Goal: Information Seeking & Learning: Learn about a topic

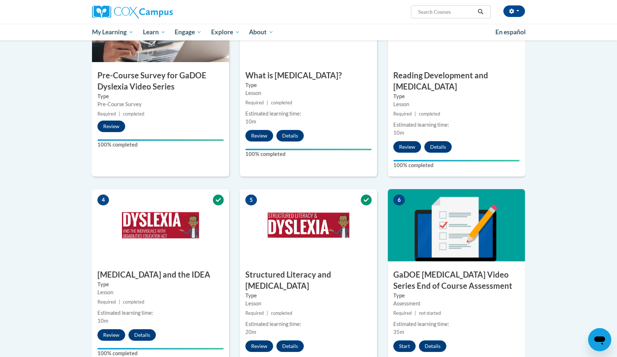
scroll to position [211, 0]
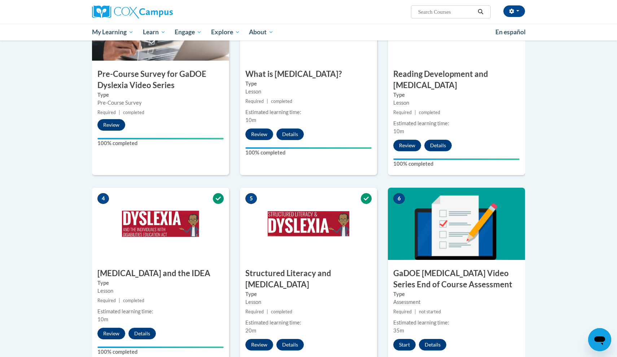
click at [401, 339] on button "Start" at bounding box center [404, 345] width 22 height 12
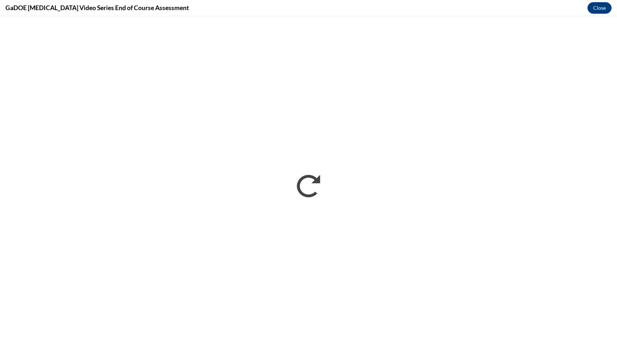
scroll to position [0, 0]
click at [595, 9] on button "Close" at bounding box center [599, 8] width 24 height 12
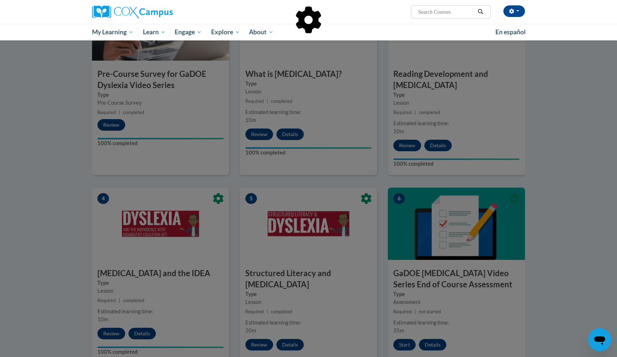
click at [403, 333] on div at bounding box center [308, 178] width 617 height 357
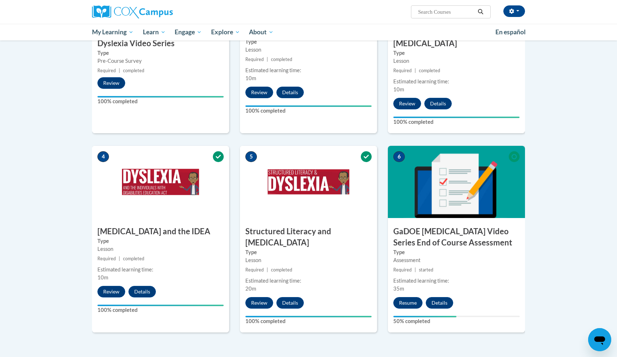
scroll to position [274, 0]
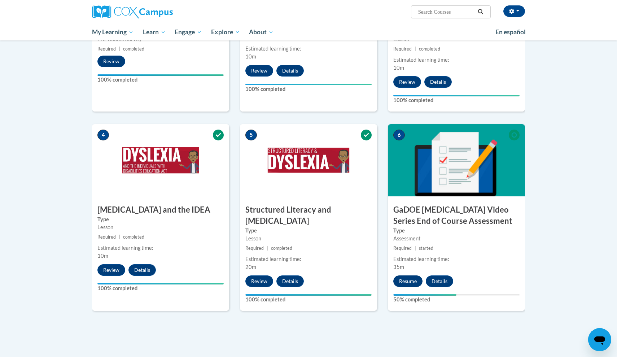
click at [403, 275] on button "Resume" at bounding box center [407, 281] width 29 height 12
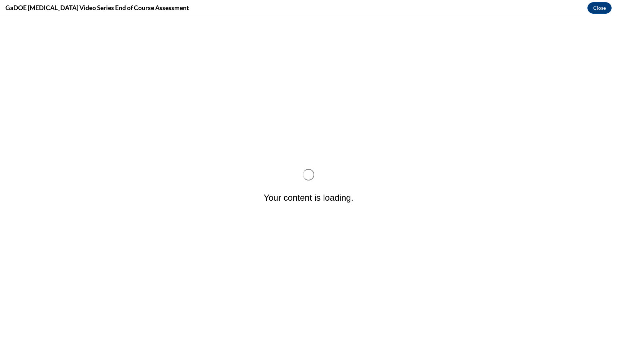
scroll to position [0, 0]
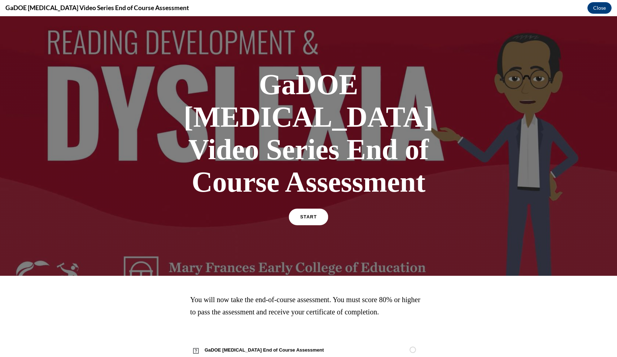
click at [311, 214] on span "START" at bounding box center [308, 216] width 17 height 5
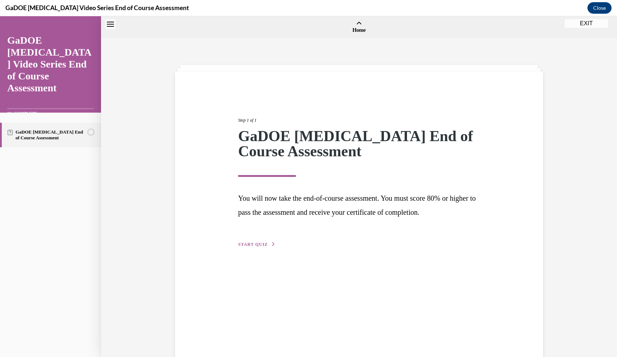
scroll to position [22, 0]
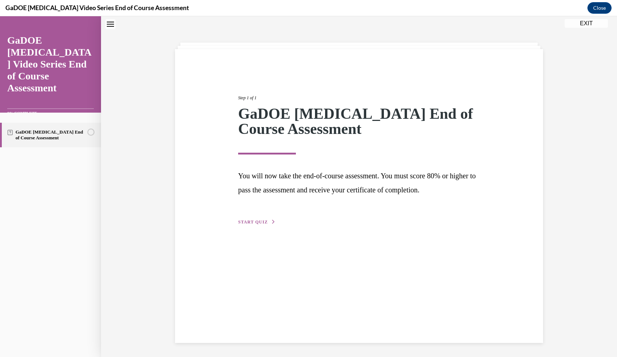
click at [248, 222] on span "START QUIZ" at bounding box center [253, 221] width 30 height 5
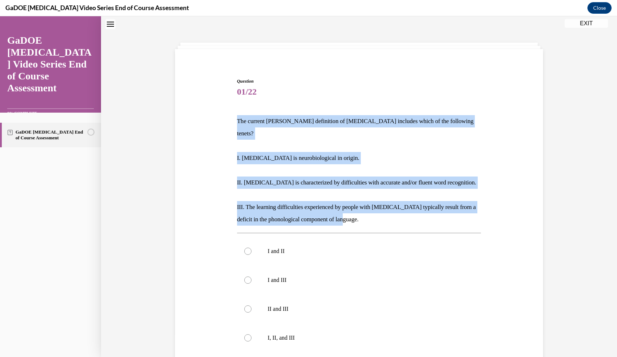
drag, startPoint x: 234, startPoint y: 113, endPoint x: 357, endPoint y: 210, distance: 156.4
click at [357, 210] on div "Question 01/22 The current IDA definition of dyslexia includes which of the fol…" at bounding box center [358, 248] width 371 height 385
copy div "The current IDA definition of dyslexia includes which of the following tenets? …"
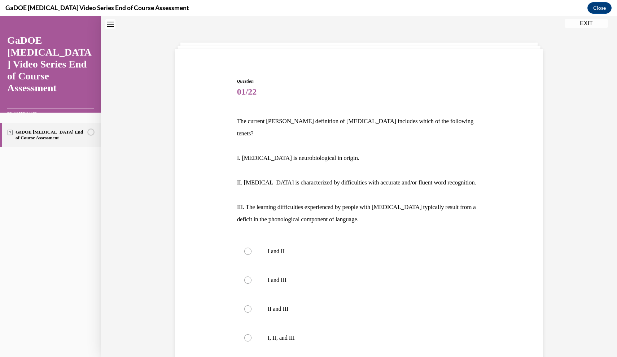
click at [293, 50] on div "Question 01/22 The current IDA definition of dyslexia includes which of the fol…" at bounding box center [359, 245] width 368 height 392
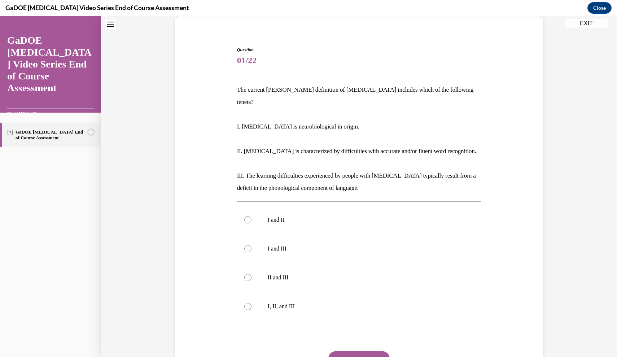
scroll to position [55, 0]
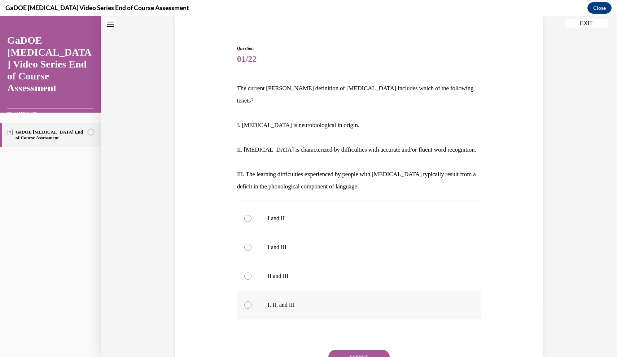
click at [257, 290] on label "I, II, and III" at bounding box center [359, 304] width 244 height 29
click at [251, 301] on input "I, II, and III" at bounding box center [247, 304] width 7 height 7
radio input "true"
click at [357, 349] on button "SUBMIT" at bounding box center [358, 356] width 61 height 14
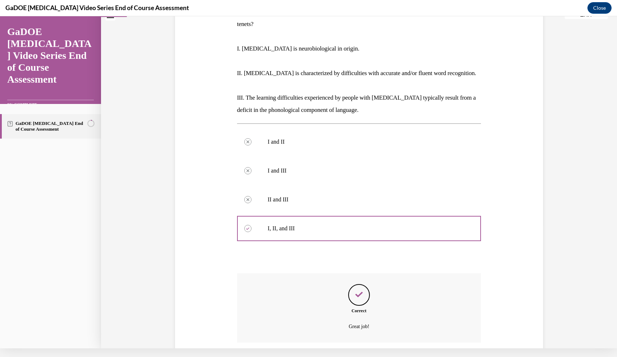
scroll to position [159, 0]
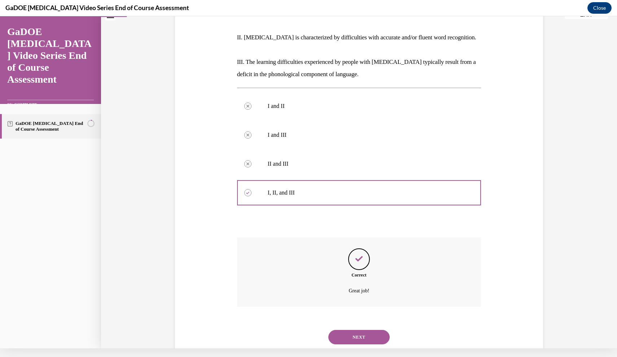
click at [356, 330] on button "NEXT" at bounding box center [358, 337] width 61 height 14
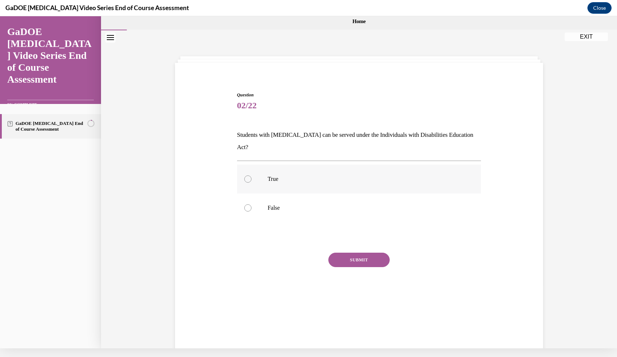
scroll to position [0, 0]
click at [267, 164] on label "True" at bounding box center [359, 178] width 244 height 29
click at [251, 175] on input "True" at bounding box center [247, 178] width 7 height 7
radio input "true"
click at [358, 252] on button "SUBMIT" at bounding box center [358, 259] width 61 height 14
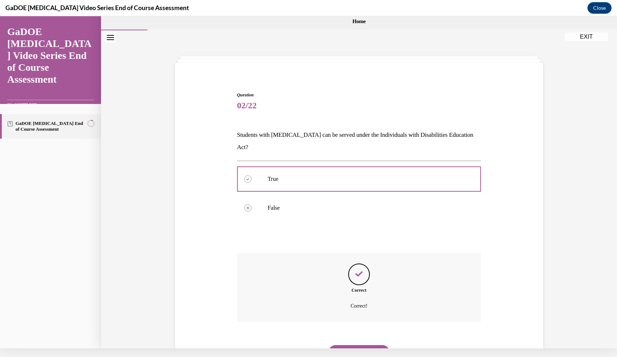
scroll to position [23, 0]
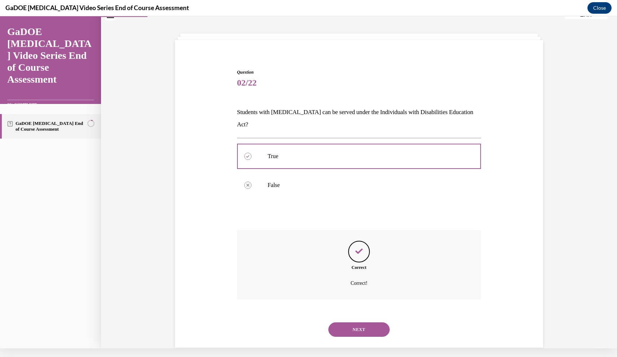
click at [357, 322] on button "NEXT" at bounding box center [358, 329] width 61 height 14
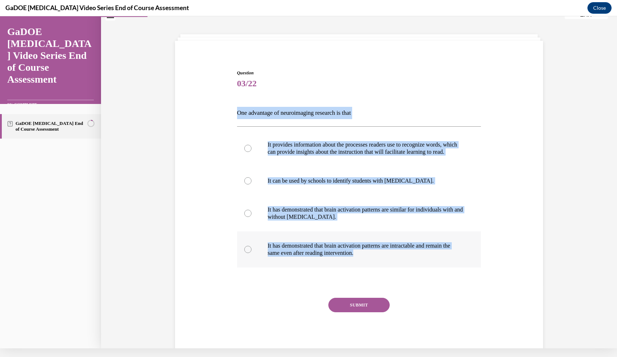
drag, startPoint x: 232, startPoint y: 100, endPoint x: 404, endPoint y: 267, distance: 240.5
click at [404, 267] on div "Question 03/22 One advantage of neuroimaging research is that It provides infor…" at bounding box center [358, 202] width 371 height 309
copy div "One advantage of neuroimaging research is that It provides information about th…"
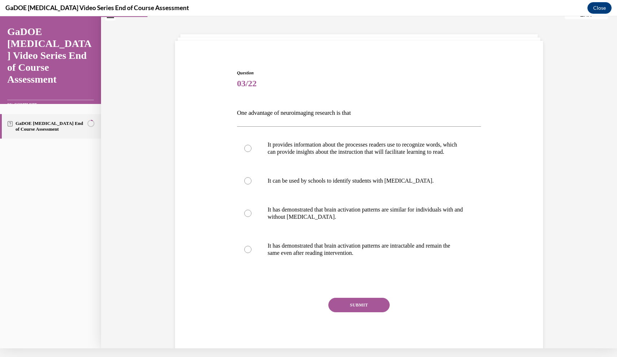
click at [304, 43] on div "Question 03/22 One advantage of neuroimaging research is that It provides infor…" at bounding box center [359, 199] width 368 height 316
click at [348, 155] on p "It provides information about the processes readers use to recognize words, whi…" at bounding box center [365, 148] width 195 height 14
click at [251, 152] on input "It provides information about the processes readers use to recognize words, whi…" at bounding box center [247, 148] width 7 height 7
radio input "true"
click at [345, 310] on button "SUBMIT" at bounding box center [358, 305] width 61 height 14
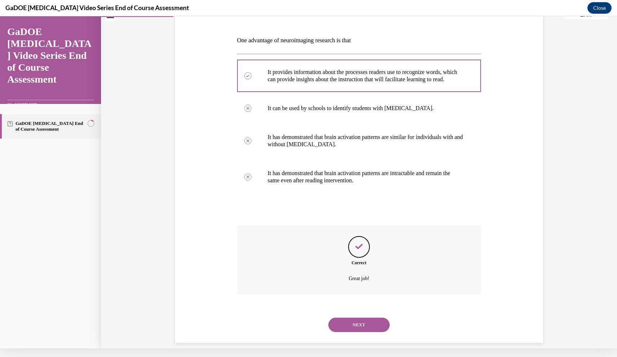
scroll to position [102, 0]
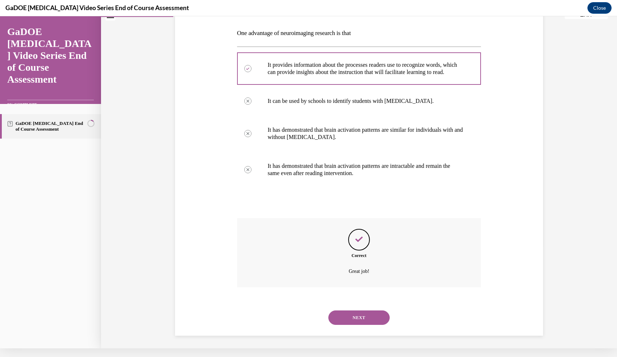
click at [356, 316] on button "NEXT" at bounding box center [358, 317] width 61 height 14
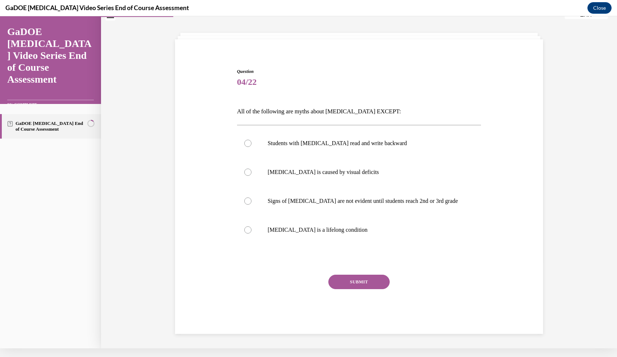
scroll to position [22, 0]
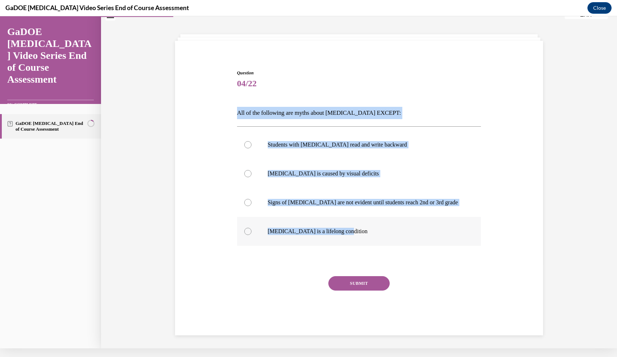
drag, startPoint x: 233, startPoint y: 100, endPoint x: 359, endPoint y: 237, distance: 186.6
click at [359, 237] on div "Question 04/22 All of the following are myths about dyslexia EXCEPT: Students w…" at bounding box center [358, 191] width 371 height 287
copy div "All of the following are myths about dyslexia EXCEPT: Students with dyslexia re…"
click at [273, 235] on label "Dyslexia is a lifelong condition" at bounding box center [359, 231] width 244 height 29
click at [251, 235] on input "Dyslexia is a lifelong condition" at bounding box center [247, 231] width 7 height 7
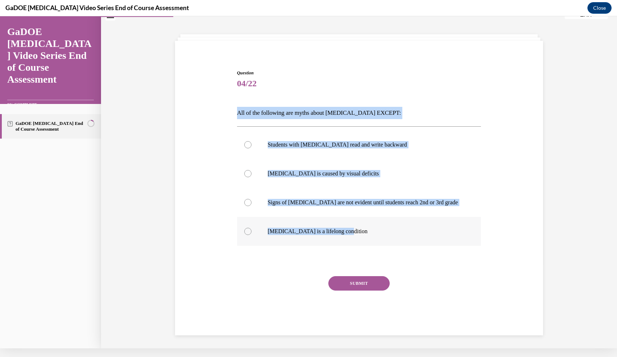
radio input "true"
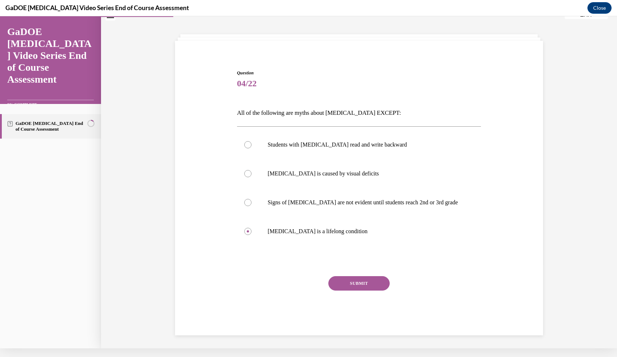
click at [356, 284] on button "SUBMIT" at bounding box center [358, 283] width 61 height 14
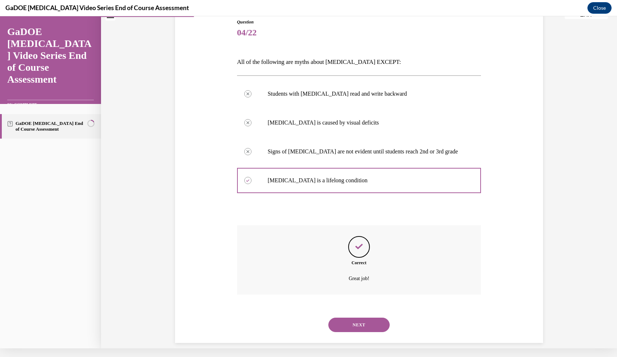
click at [351, 317] on button "NEXT" at bounding box center [358, 324] width 61 height 14
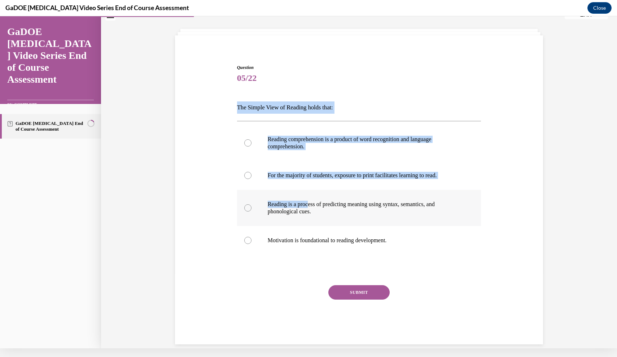
drag, startPoint x: 230, startPoint y: 92, endPoint x: 311, endPoint y: 207, distance: 140.7
click at [310, 207] on div "Question 05/22 The Simple View of Reading holds that: Reading comprehension is …" at bounding box center [358, 193] width 371 height 301
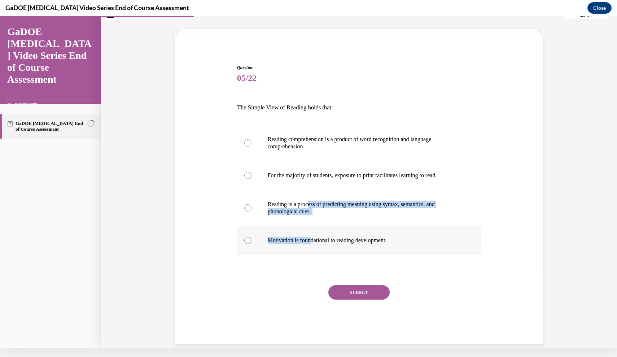
drag, startPoint x: 311, startPoint y: 207, endPoint x: 312, endPoint y: 241, distance: 33.9
click at [312, 241] on div "Reading comprehension is a product of word recognition and language comprehensi…" at bounding box center [359, 190] width 244 height 130
click at [410, 243] on p "Motivation is foundational to reading development." at bounding box center [365, 240] width 195 height 7
click at [251, 243] on input "Motivation is foundational to reading development." at bounding box center [247, 240] width 7 height 7
radio input "true"
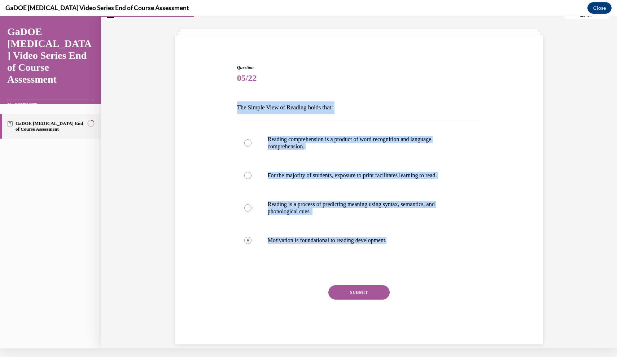
drag, startPoint x: 410, startPoint y: 243, endPoint x: 237, endPoint y: 97, distance: 227.2
click at [237, 97] on div "Question 05/22 The Simple View of Reading holds that: Reading comprehension is …" at bounding box center [359, 204] width 244 height 280
click at [286, 144] on p "Reading comprehension is a product of word recognition and language comprehensi…" at bounding box center [365, 143] width 195 height 14
click at [251, 144] on input "Reading comprehension is a product of word recognition and language comprehensi…" at bounding box center [247, 142] width 7 height 7
radio input "true"
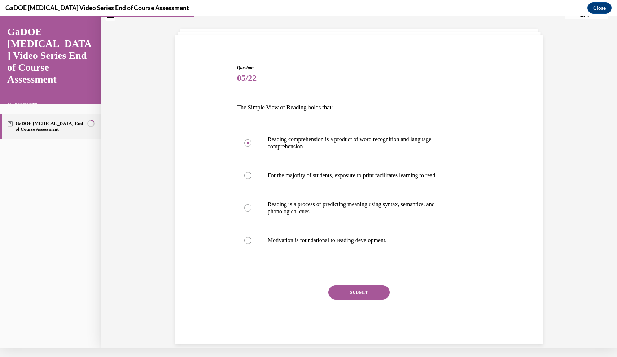
click at [349, 292] on button "SUBMIT" at bounding box center [358, 292] width 61 height 14
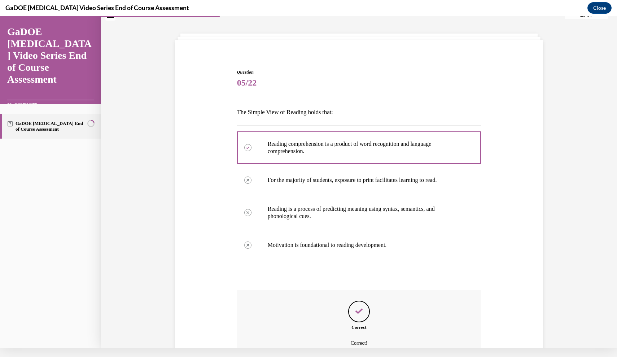
scroll to position [87, 0]
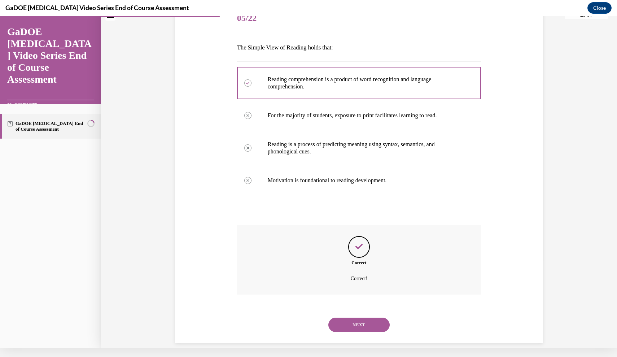
click at [357, 318] on button "NEXT" at bounding box center [358, 324] width 61 height 14
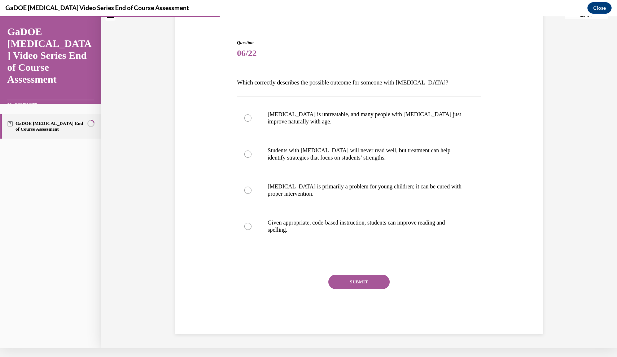
scroll to position [41, 0]
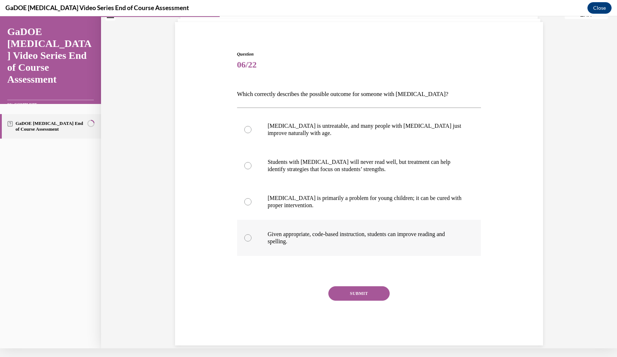
drag, startPoint x: 229, startPoint y: 83, endPoint x: 323, endPoint y: 241, distance: 183.7
click at [323, 241] on div "Question 06/22 Which correctly describes the possible outcome for someone with …" at bounding box center [358, 187] width 371 height 316
copy div "Which correctly describes the possible outcome for someone with dyslexia? Dysle…"
click at [280, 241] on p "Given appropriate, code-based instruction, students can improve reading and spe…" at bounding box center [365, 237] width 195 height 14
click at [251, 241] on input "Given appropriate, code-based instruction, students can improve reading and spe…" at bounding box center [247, 237] width 7 height 7
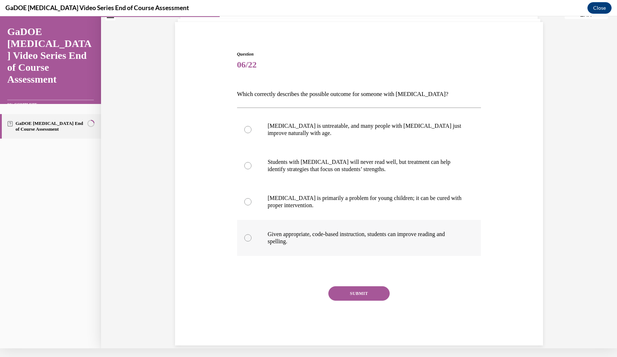
radio input "true"
click at [353, 295] on button "SUBMIT" at bounding box center [358, 293] width 61 height 14
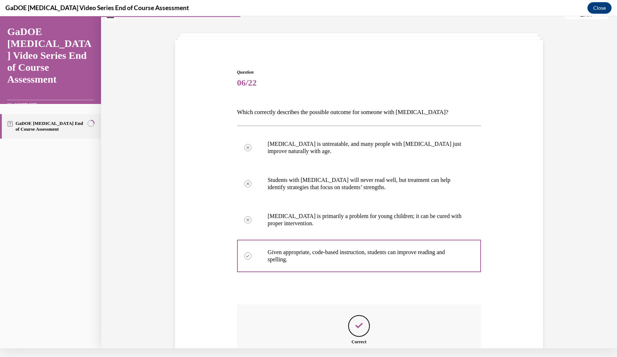
scroll to position [102, 0]
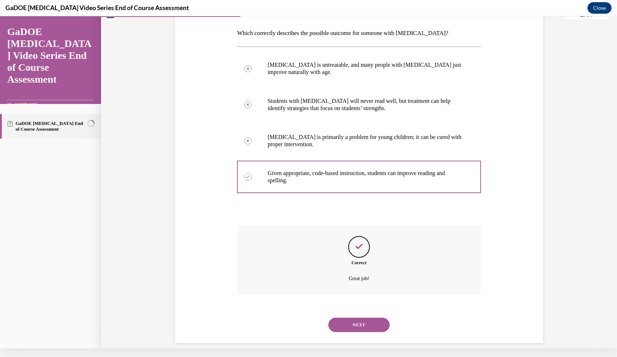
click at [349, 325] on div "NEXT" at bounding box center [359, 324] width 244 height 29
click at [349, 317] on button "NEXT" at bounding box center [358, 324] width 61 height 14
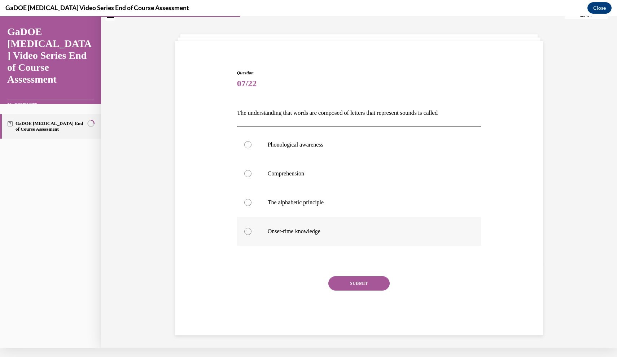
drag, startPoint x: 232, startPoint y: 103, endPoint x: 342, endPoint y: 238, distance: 174.0
click at [342, 238] on div "Question 07/22 The understanding that words are composed of letters that repres…" at bounding box center [358, 191] width 371 height 287
copy div "The understanding that words are composed of letters that represent sounds is c…"
click at [286, 202] on p "The alphabetic principle" at bounding box center [365, 202] width 195 height 7
click at [251, 202] on input "The alphabetic principle" at bounding box center [247, 202] width 7 height 7
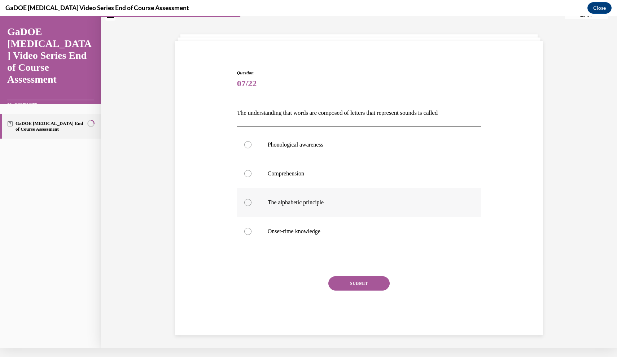
radio input "true"
click at [352, 277] on button "SUBMIT" at bounding box center [358, 283] width 61 height 14
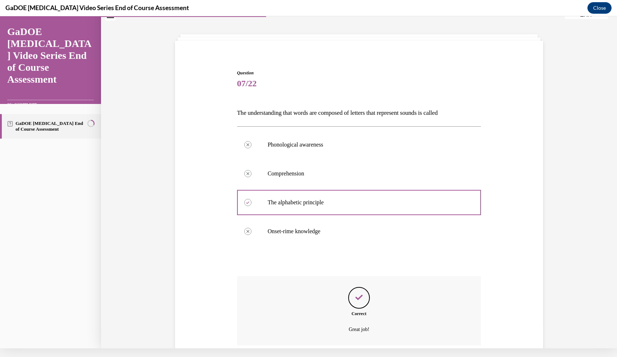
scroll to position [73, 0]
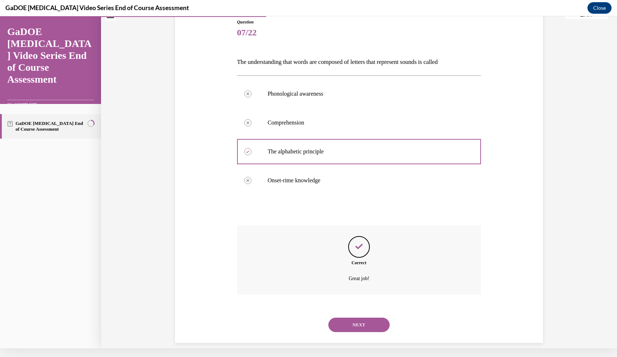
click at [358, 317] on button "NEXT" at bounding box center [358, 324] width 61 height 14
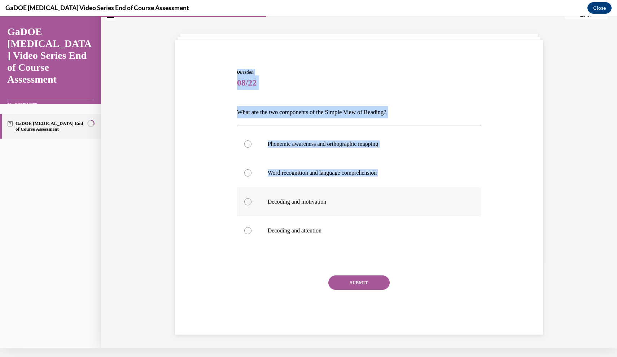
drag, startPoint x: 229, startPoint y: 49, endPoint x: 338, endPoint y: 191, distance: 178.8
click at [338, 191] on div "Question 08/22 What are the two components of the Simple View of Reading? Phone…" at bounding box center [358, 190] width 371 height 287
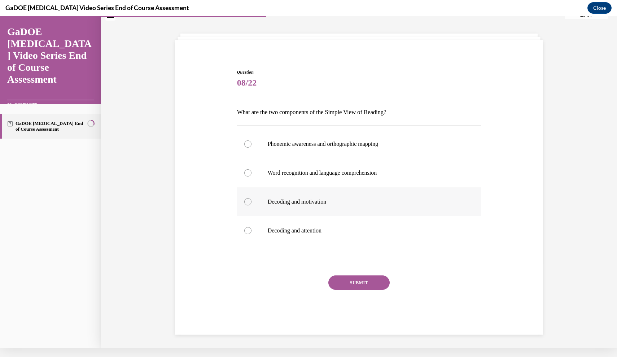
click at [316, 199] on p "Decoding and motivation" at bounding box center [365, 201] width 195 height 7
click at [251, 199] on input "Decoding and motivation" at bounding box center [247, 201] width 7 height 7
radio input "true"
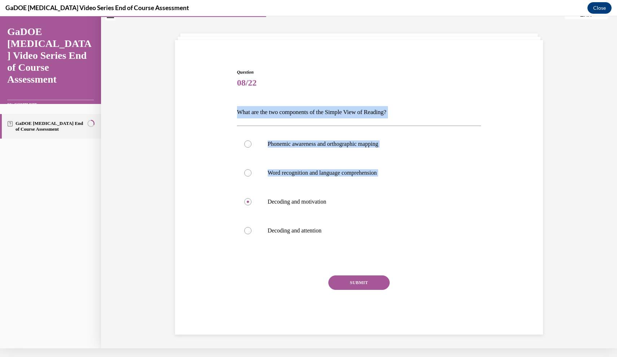
drag, startPoint x: 346, startPoint y: 194, endPoint x: 228, endPoint y: 96, distance: 153.8
click at [228, 94] on div "Question 08/22 What are the two components of the Simple View of Reading? Phone…" at bounding box center [358, 190] width 371 height 287
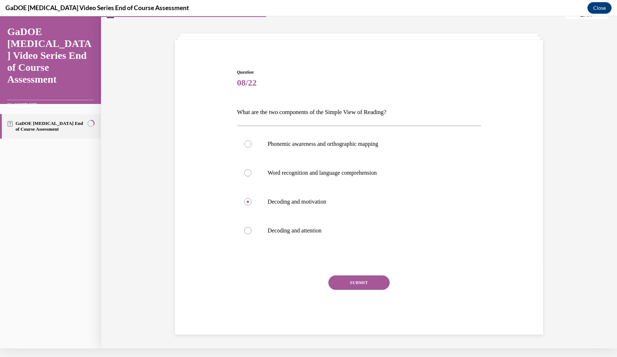
click at [227, 48] on div "Question 08/22 What are the two components of the Simple View of Reading? Phone…" at bounding box center [358, 190] width 371 height 287
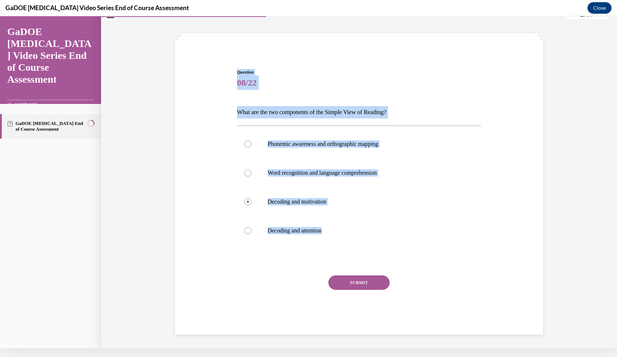
drag, startPoint x: 229, startPoint y: 56, endPoint x: 328, endPoint y: 254, distance: 221.3
click at [328, 254] on div "Question 08/22 What are the two components of the Simple View of Reading? Phone…" at bounding box center [358, 190] width 371 height 287
click at [207, 215] on div "Question 08/22 What are the two components of the Simple View of Reading? Phone…" at bounding box center [358, 190] width 371 height 287
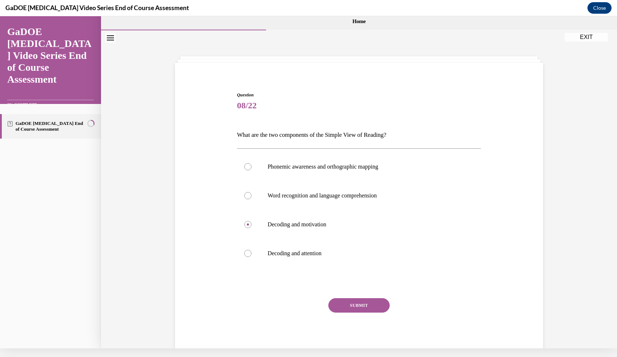
scroll to position [0, 0]
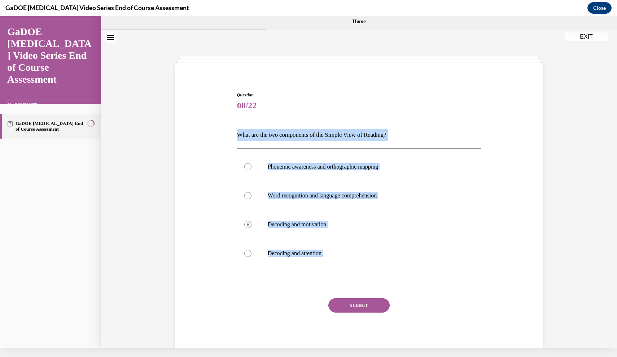
drag, startPoint x: 237, startPoint y: 137, endPoint x: 325, endPoint y: 287, distance: 173.7
click at [325, 287] on div "Question 08/22 What are the two components of the Simple View of Reading? Phone…" at bounding box center [359, 224] width 244 height 265
copy div "What are the two components of the Simple View of Reading? Phonemic awareness a…"
drag, startPoint x: 332, startPoint y: 52, endPoint x: 316, endPoint y: 75, distance: 28.2
click at [332, 53] on div "Question 08/22 What are the two components of the Simple View of Reading? Phone…" at bounding box center [359, 200] width 516 height 341
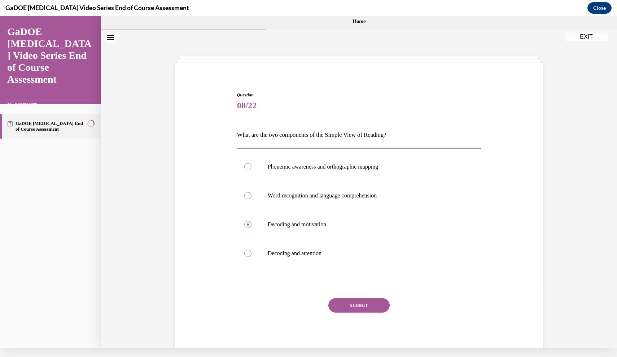
click at [299, 81] on div "Question 08/22 What are the two components of the Simple View of Reading? Phone…" at bounding box center [359, 219] width 248 height 276
click at [302, 195] on p "Word recognition and language comprehension" at bounding box center [365, 195] width 195 height 7
click at [251, 195] on input "Word recognition and language comprehension" at bounding box center [247, 195] width 7 height 7
radio input "true"
click at [363, 307] on button "SUBMIT" at bounding box center [358, 305] width 61 height 14
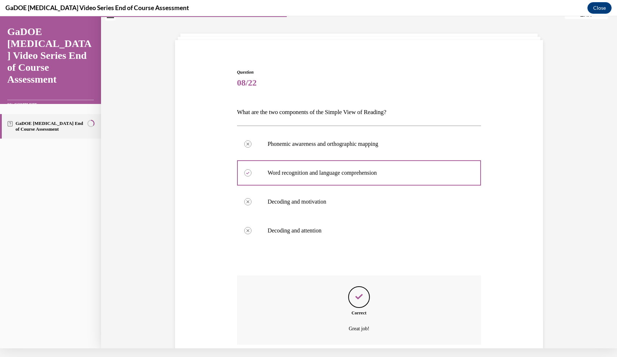
scroll to position [73, 0]
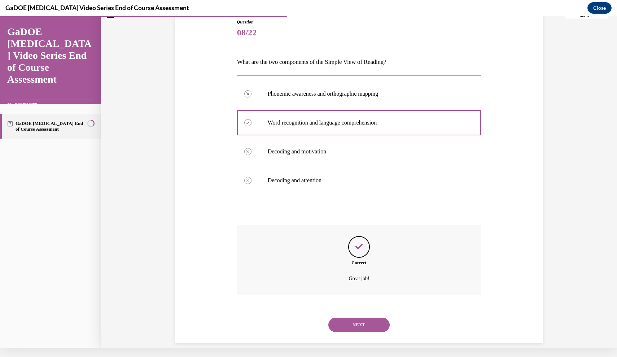
click at [356, 317] on button "NEXT" at bounding box center [358, 324] width 61 height 14
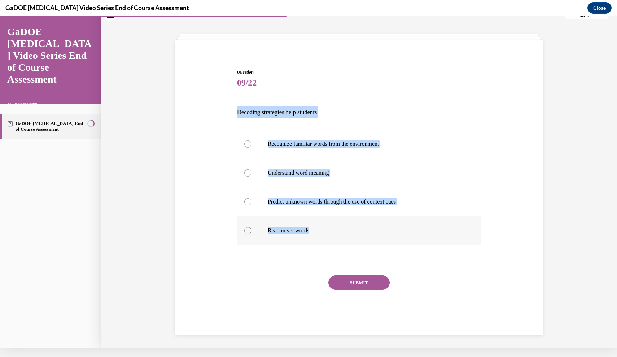
drag, startPoint x: 231, startPoint y: 105, endPoint x: 319, endPoint y: 236, distance: 158.7
click at [319, 236] on div "Question 09/22 Decoding strategies help students Recognize familiar words from …" at bounding box center [358, 190] width 371 height 287
copy div "Decoding strategies help students Recognize familiar words from the environment…"
click at [285, 66] on div "Question 09/22 Decoding strategies help students Recognize familiar words from …" at bounding box center [359, 196] width 248 height 276
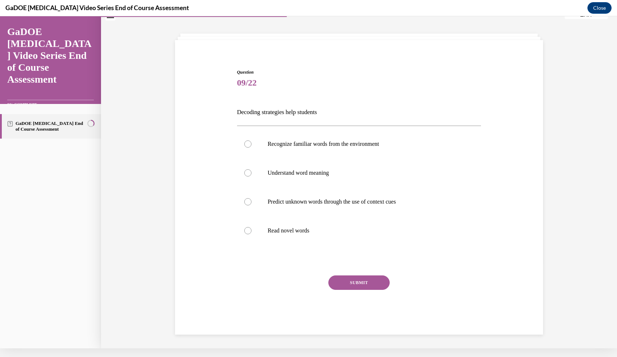
drag, startPoint x: 298, startPoint y: 229, endPoint x: 433, endPoint y: 333, distance: 170.7
click at [298, 229] on p "Read novel words" at bounding box center [365, 230] width 195 height 7
click at [251, 229] on input "Read novel words" at bounding box center [247, 230] width 7 height 7
radio input "true"
click at [380, 282] on button "SUBMIT" at bounding box center [358, 282] width 61 height 14
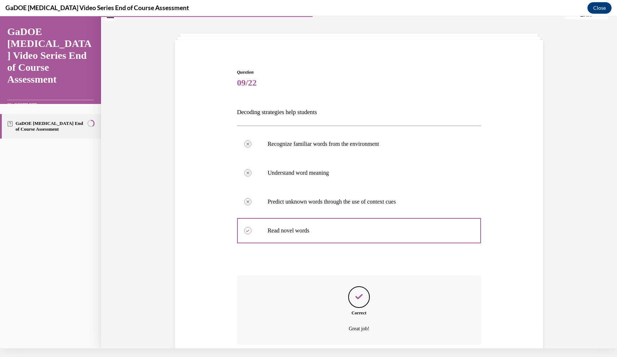
scroll to position [73, 0]
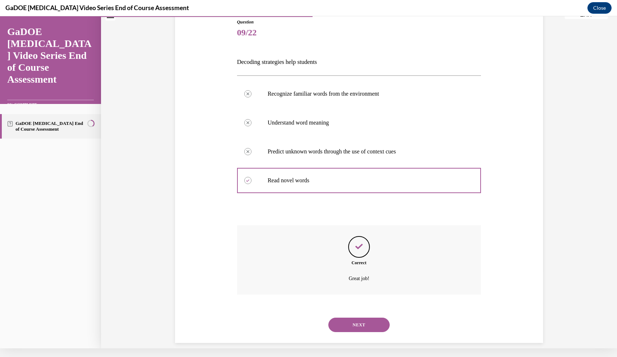
click at [356, 317] on button "NEXT" at bounding box center [358, 324] width 61 height 14
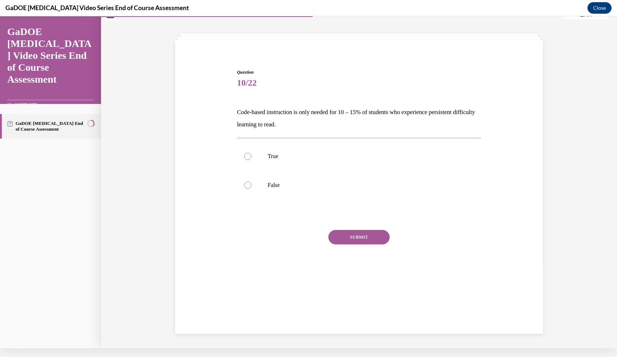
scroll to position [22, 0]
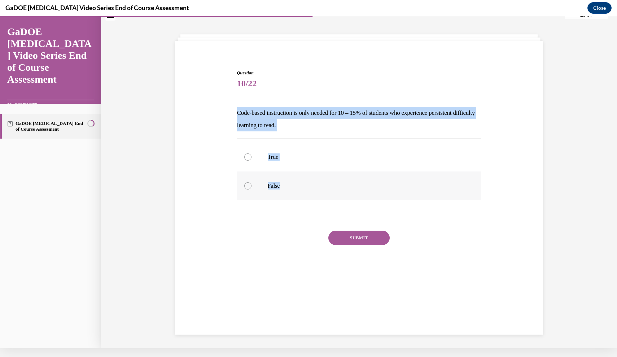
drag, startPoint x: 237, startPoint y: 108, endPoint x: 286, endPoint y: 186, distance: 92.7
click at [287, 187] on div "Question 10/22 Code-based instruction is only needed for 10 – 15% of students w…" at bounding box center [359, 180] width 244 height 220
copy div "Code-based instruction is only needed for 10 – 15% of students who experience p…"
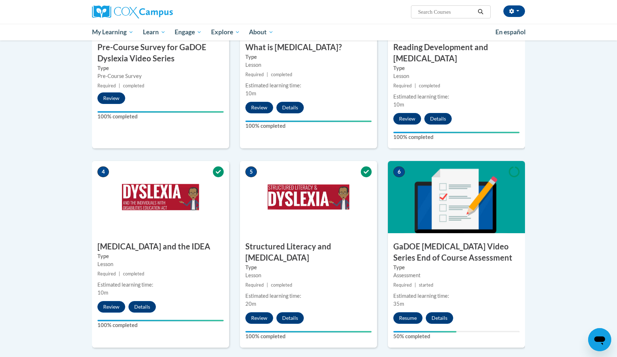
scroll to position [242, 0]
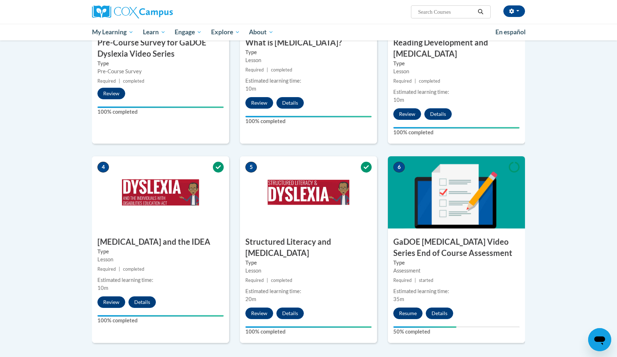
click at [401, 307] on button "Resume" at bounding box center [407, 313] width 29 height 12
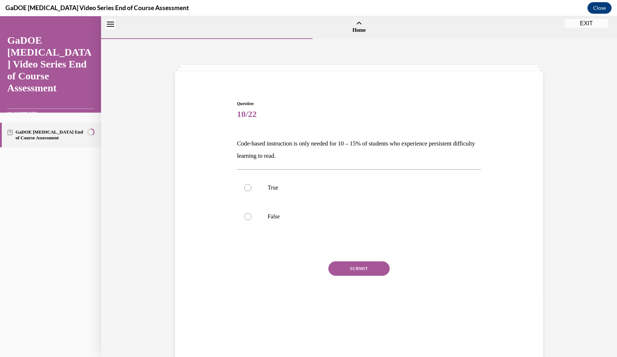
scroll to position [22, 0]
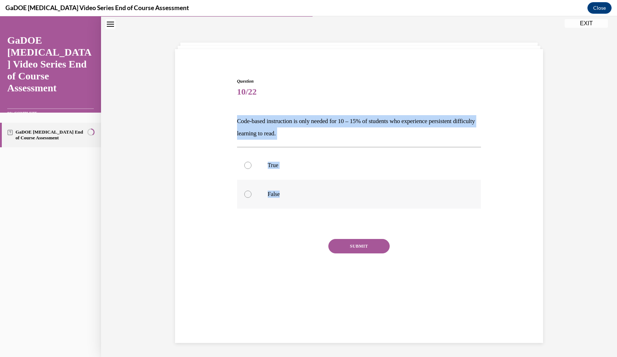
drag, startPoint x: 233, startPoint y: 118, endPoint x: 286, endPoint y: 199, distance: 96.8
click at [286, 199] on div "Question 10/22 Code-based instruction is only needed for 10 – 15% of students w…" at bounding box center [358, 177] width 371 height 242
copy div "Code-based instruction is only needed for 10 – 15% of students who experience p…"
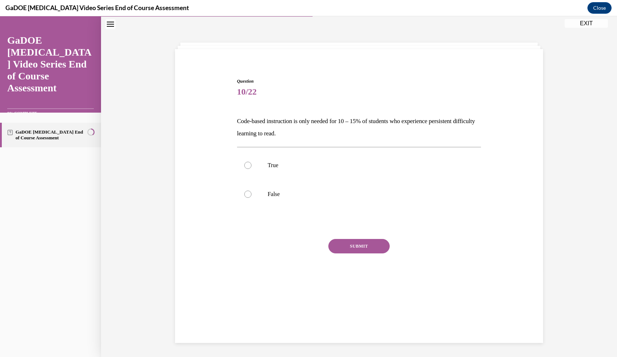
click at [335, 74] on div "Question 10/22 Code-based instruction is only needed for 10 – 15% of students w…" at bounding box center [359, 182] width 248 height 231
click at [260, 198] on label "False" at bounding box center [359, 194] width 244 height 29
click at [251, 198] on input "False" at bounding box center [247, 193] width 7 height 7
radio input "true"
click at [358, 247] on button "SUBMIT" at bounding box center [358, 246] width 61 height 14
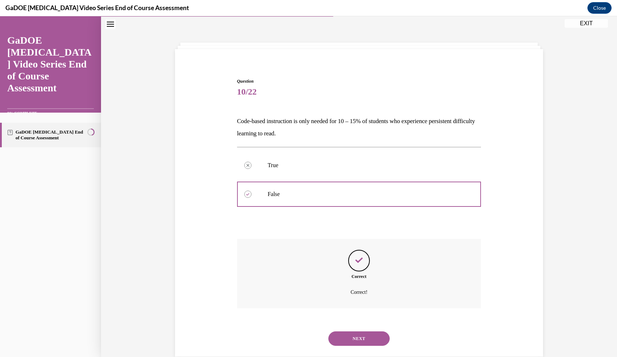
scroll to position [27, 0]
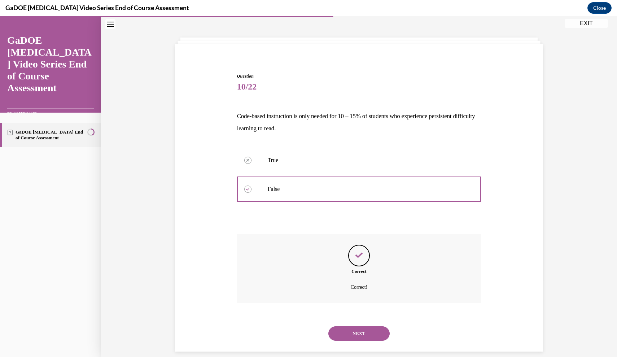
click at [361, 326] on button "NEXT" at bounding box center [358, 333] width 61 height 14
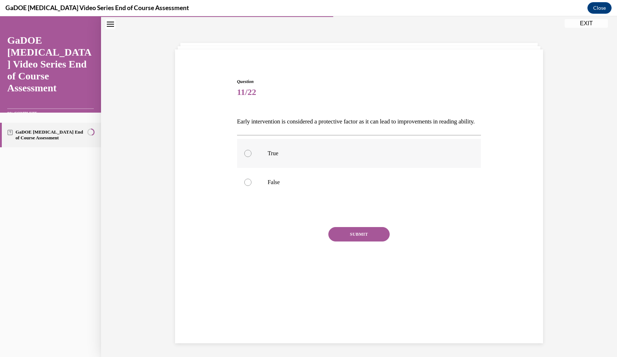
click at [284, 157] on p "True" at bounding box center [365, 153] width 195 height 7
click at [251, 157] on input "True" at bounding box center [247, 153] width 7 height 7
radio input "true"
click at [359, 241] on button "SUBMIT" at bounding box center [358, 234] width 61 height 14
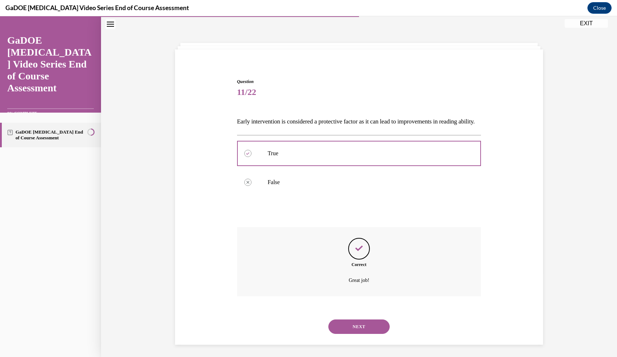
scroll to position [27, 0]
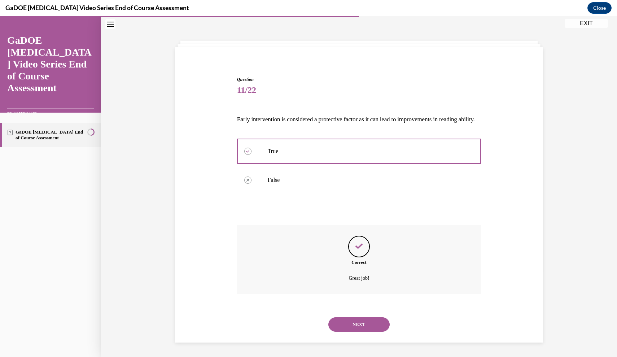
click at [361, 325] on button "NEXT" at bounding box center [358, 324] width 61 height 14
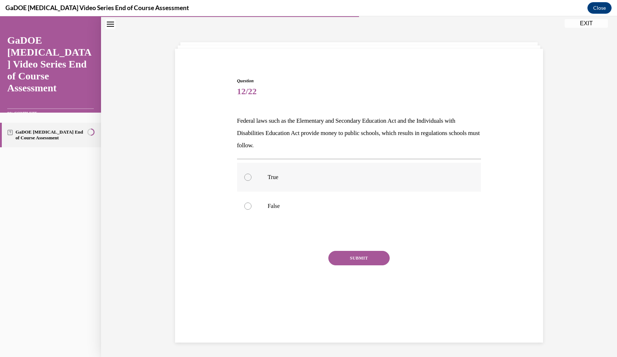
click at [278, 173] on p "True" at bounding box center [365, 176] width 195 height 7
click at [251, 173] on input "True" at bounding box center [247, 176] width 7 height 7
radio input "true"
click at [358, 253] on button "SUBMIT" at bounding box center [358, 258] width 61 height 14
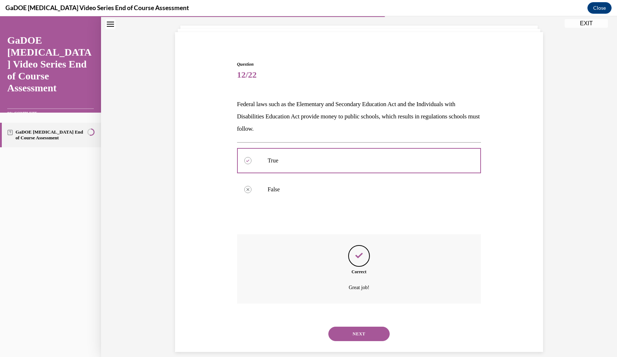
scroll to position [40, 0]
click at [354, 329] on button "NEXT" at bounding box center [358, 333] width 61 height 14
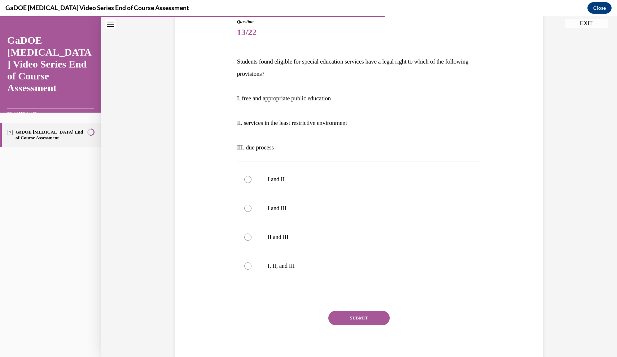
scroll to position [83, 0]
click at [281, 268] on p "I, II, and III" at bounding box center [365, 264] width 195 height 7
click at [251, 268] on input "I, II, and III" at bounding box center [247, 264] width 7 height 7
radio input "true"
click at [356, 319] on button "SUBMIT" at bounding box center [358, 317] width 61 height 14
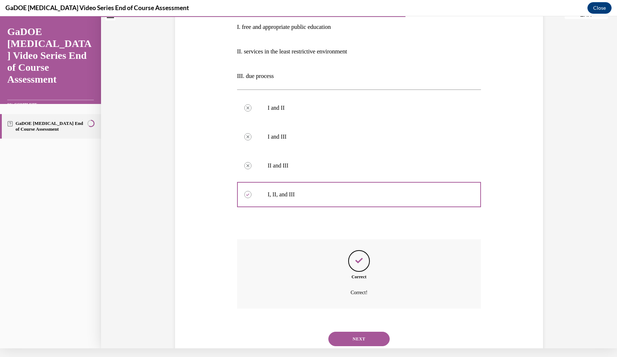
scroll to position [159, 0]
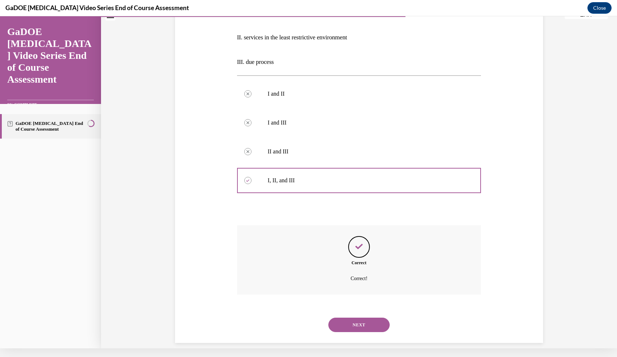
click at [355, 317] on button "NEXT" at bounding box center [358, 324] width 61 height 14
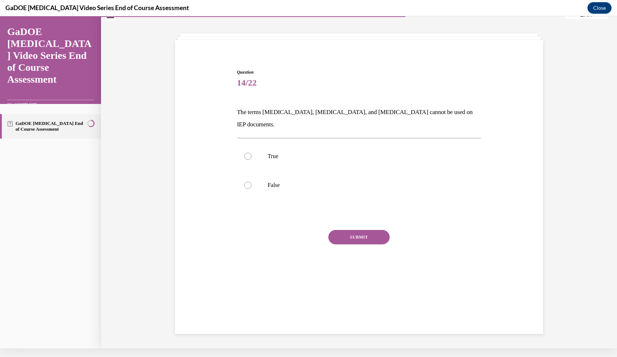
scroll to position [22, 0]
click at [279, 182] on p "False" at bounding box center [365, 185] width 195 height 7
click at [251, 182] on input "False" at bounding box center [247, 185] width 7 height 7
radio input "true"
click at [356, 230] on button "SUBMIT" at bounding box center [358, 237] width 61 height 14
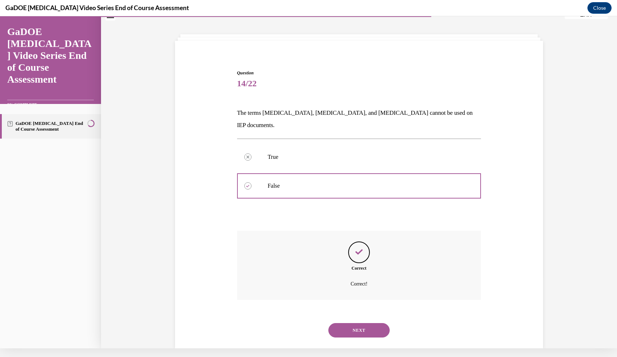
scroll to position [23, 0]
click at [360, 322] on button "NEXT" at bounding box center [358, 329] width 61 height 14
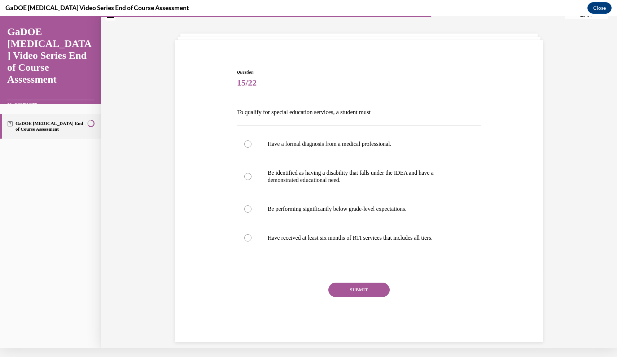
scroll to position [22, 0]
click at [375, 176] on p "Be identified as having a disability that falls under the IDEA and have a demon…" at bounding box center [365, 177] width 195 height 14
click at [251, 176] on input "Be identified as having a disability that falls under the IDEA and have a demon…" at bounding box center [247, 176] width 7 height 7
radio input "true"
click at [348, 291] on button "SUBMIT" at bounding box center [358, 290] width 61 height 14
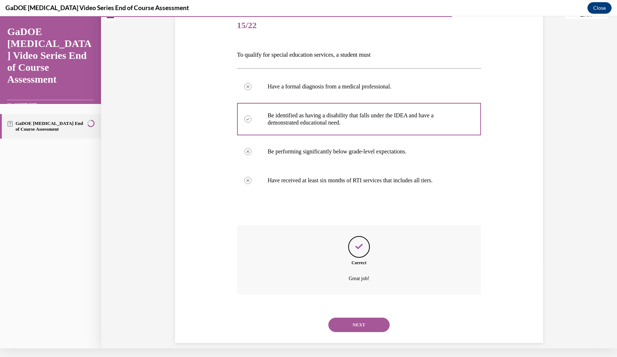
click at [348, 322] on button "NEXT" at bounding box center [358, 324] width 61 height 14
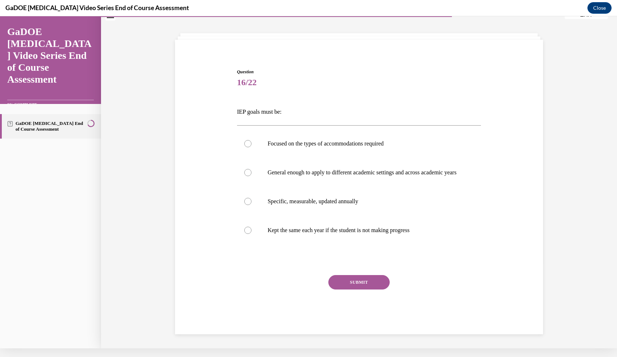
scroll to position [23, 0]
click at [292, 205] on label "Specific, measurable, updated annually" at bounding box center [359, 201] width 244 height 29
click at [251, 205] on input "Specific, measurable, updated annually" at bounding box center [247, 201] width 7 height 7
radio input "true"
click at [351, 290] on button "SUBMIT" at bounding box center [358, 282] width 61 height 14
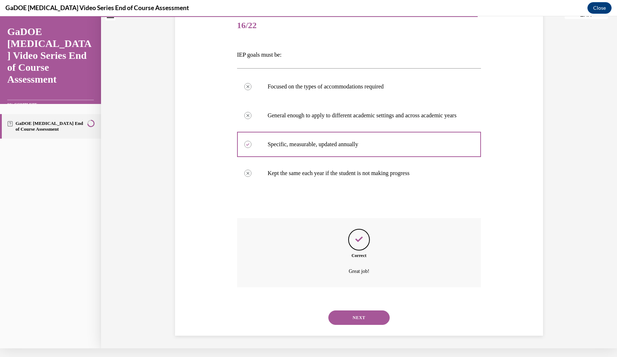
click at [355, 323] on button "NEXT" at bounding box center [358, 317] width 61 height 14
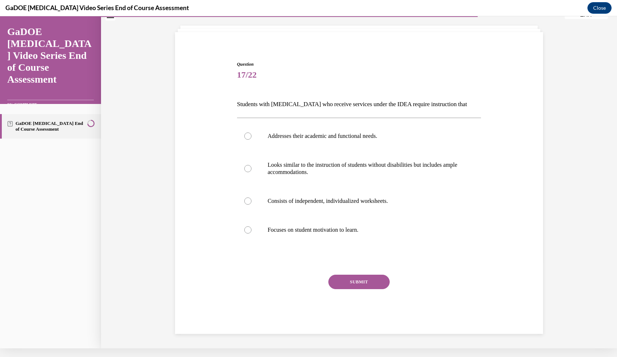
scroll to position [22, 0]
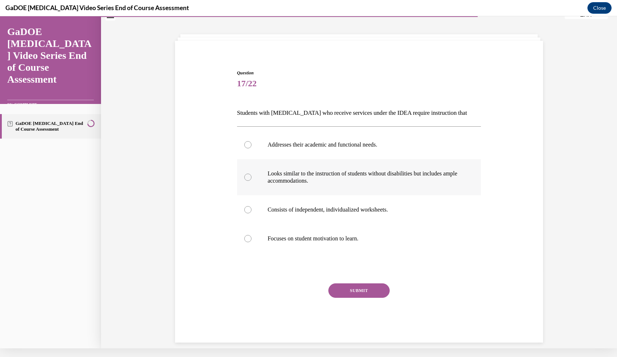
click at [326, 180] on p "Looks similar to the instruction of students without disabilities but includes …" at bounding box center [365, 177] width 195 height 14
click at [251, 180] on input "Looks similar to the instruction of students without disabilities but includes …" at bounding box center [247, 176] width 7 height 7
radio input "true"
click at [344, 151] on label "Addresses their academic and functional needs." at bounding box center [359, 144] width 244 height 29
click at [251, 148] on input "Addresses their academic and functional needs." at bounding box center [247, 144] width 7 height 7
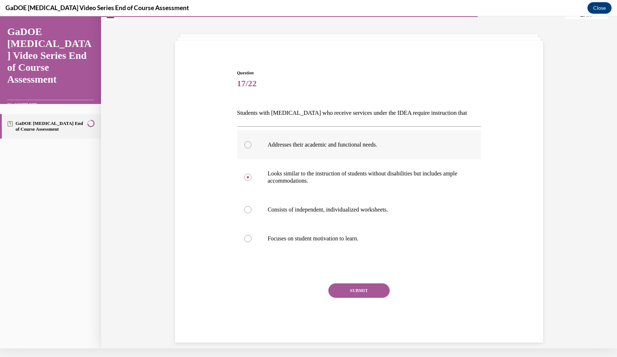
radio input "true"
click at [352, 292] on button "SUBMIT" at bounding box center [358, 290] width 61 height 14
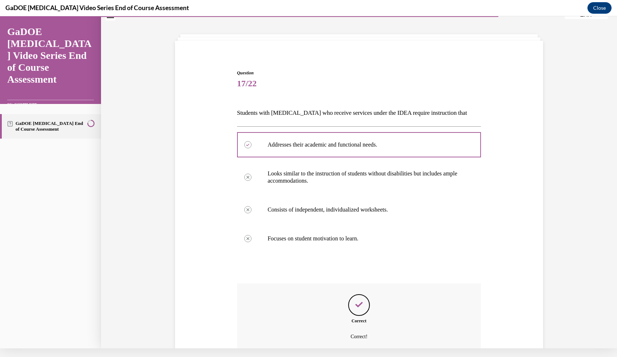
scroll to position [80, 0]
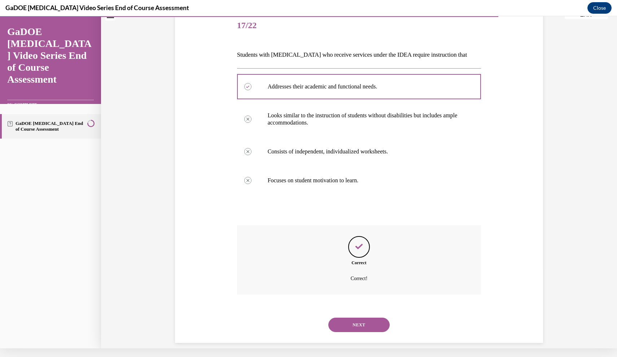
click at [348, 317] on button "NEXT" at bounding box center [358, 324] width 61 height 14
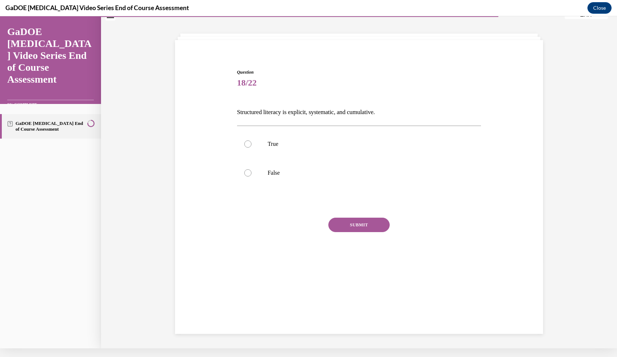
scroll to position [22, 0]
click at [285, 149] on label "True" at bounding box center [359, 144] width 244 height 29
click at [251, 148] on input "True" at bounding box center [247, 144] width 7 height 7
radio input "true"
click at [337, 226] on button "SUBMIT" at bounding box center [358, 225] width 61 height 14
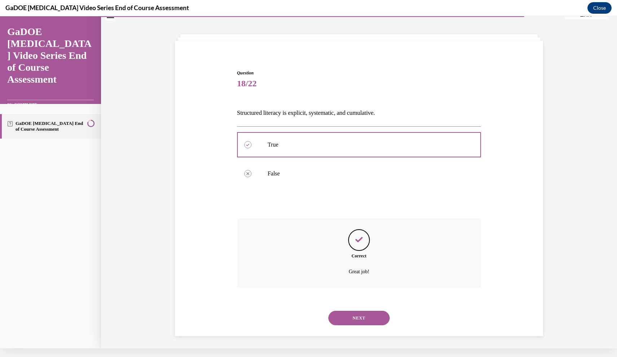
scroll to position [23, 0]
click at [362, 310] on button "NEXT" at bounding box center [358, 317] width 61 height 14
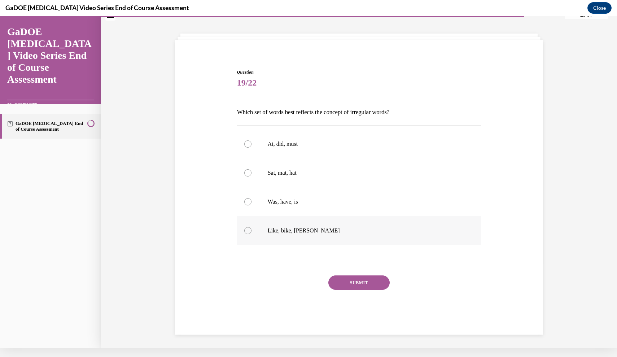
click at [317, 231] on p "Like, bike, Mike" at bounding box center [365, 230] width 195 height 7
click at [251, 231] on input "Like, bike, Mike" at bounding box center [247, 230] width 7 height 7
radio input "true"
click at [304, 211] on label "Was, have, is" at bounding box center [359, 201] width 244 height 29
click at [251, 205] on input "Was, have, is" at bounding box center [247, 201] width 7 height 7
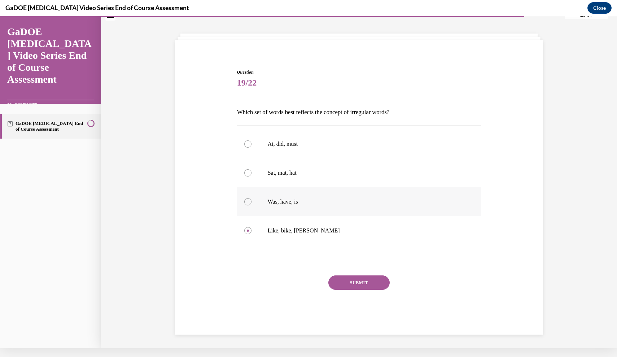
radio input "true"
click at [353, 283] on button "SUBMIT" at bounding box center [358, 282] width 61 height 14
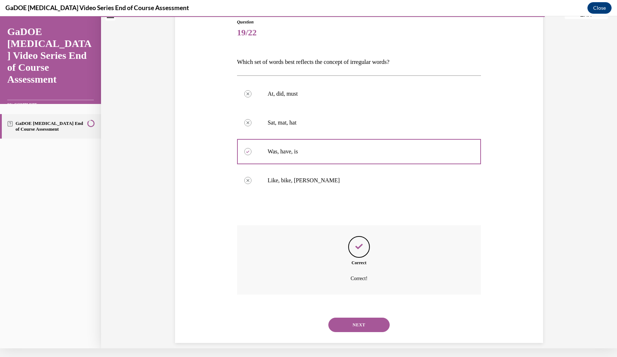
click at [357, 317] on button "NEXT" at bounding box center [358, 324] width 61 height 14
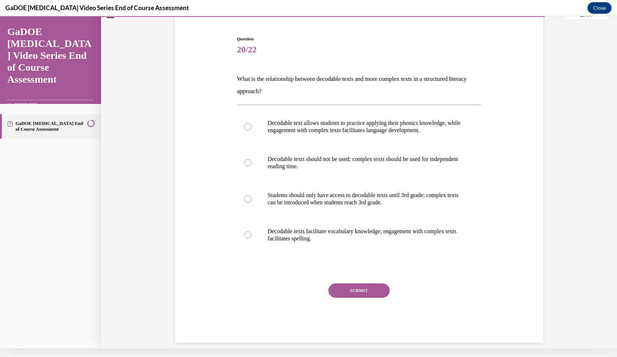
click at [406, 73] on p "What is the relationship between decodable texts and more complex texts in a st…" at bounding box center [359, 85] width 244 height 25
click at [347, 113] on label "Decodable text allows students to practice applying their phonics knowledge, wh…" at bounding box center [359, 127] width 244 height 36
click at [251, 123] on input "Decodable text allows students to practice applying their phonics knowledge, wh…" at bounding box center [247, 126] width 7 height 7
radio input "true"
click at [348, 267] on div at bounding box center [359, 268] width 244 height 9
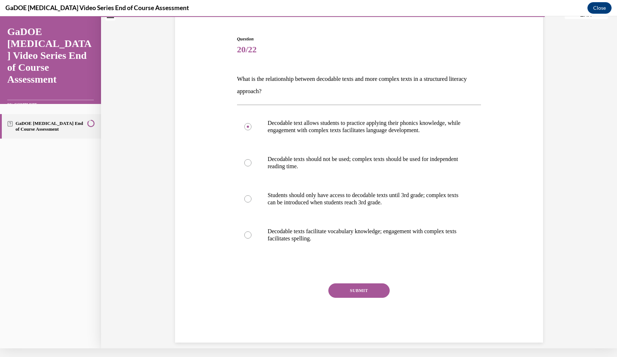
click at [349, 275] on div "Question 20/22 What is the relationship between decodable texts and more comple…" at bounding box center [359, 189] width 244 height 307
click at [327, 295] on div "SUBMIT" at bounding box center [359, 301] width 244 height 36
click at [358, 274] on div "Question 20/22 What is the relationship between decodable texts and more comple…" at bounding box center [359, 189] width 244 height 307
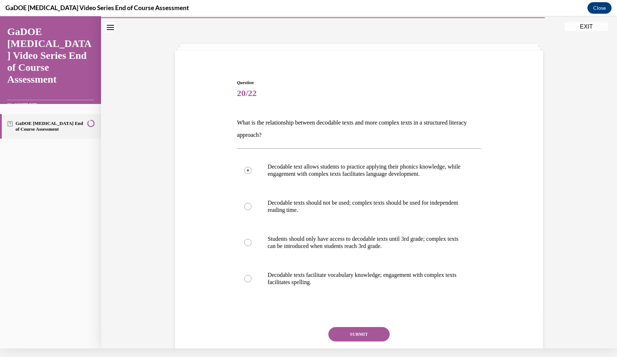
scroll to position [9, 0]
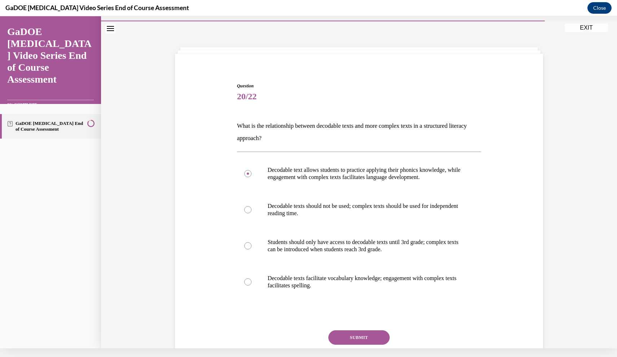
click at [351, 337] on button "SUBMIT" at bounding box center [358, 337] width 61 height 14
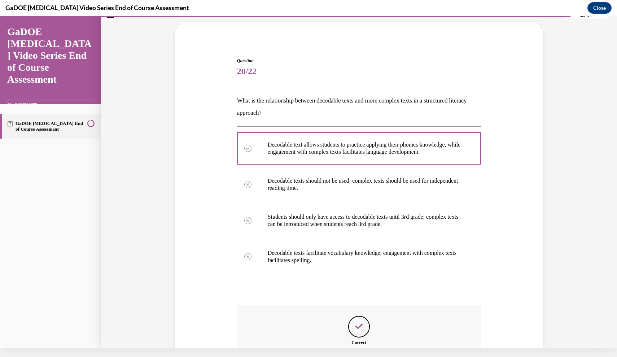
scroll to position [114, 0]
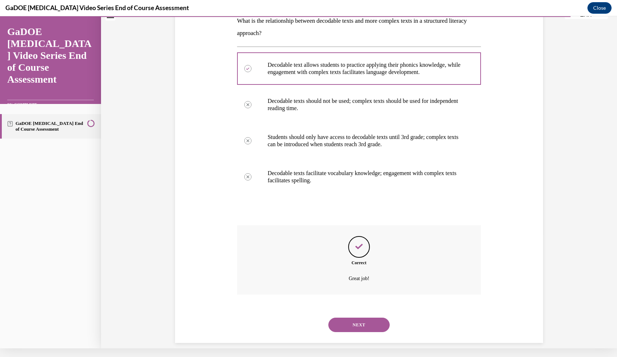
click at [357, 317] on button "NEXT" at bounding box center [358, 324] width 61 height 14
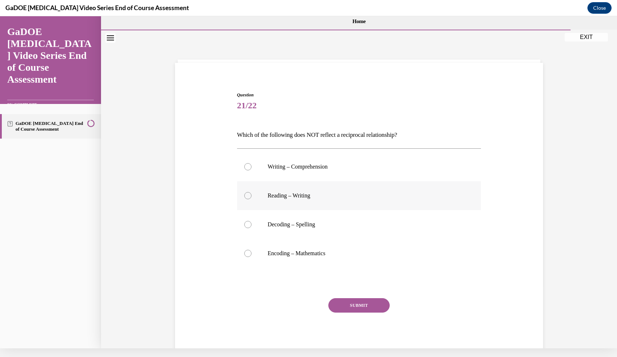
scroll to position [0, 0]
click at [317, 170] on label "Writing – Comprehension" at bounding box center [359, 166] width 244 height 29
click at [251, 170] on input "Writing – Comprehension" at bounding box center [247, 166] width 7 height 7
radio input "true"
click at [365, 308] on button "SUBMIT" at bounding box center [358, 305] width 61 height 14
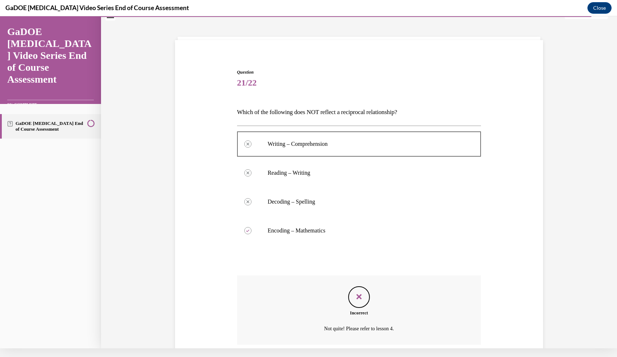
scroll to position [73, 0]
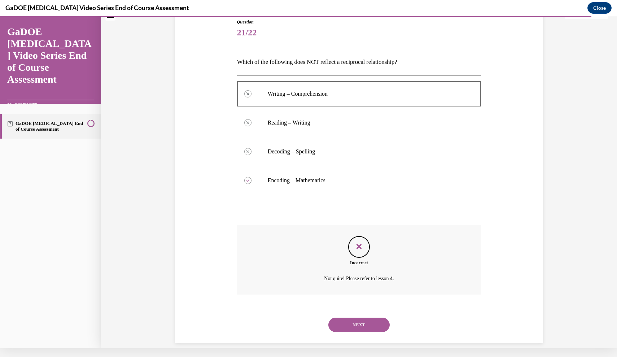
click at [357, 320] on button "NEXT" at bounding box center [358, 324] width 61 height 14
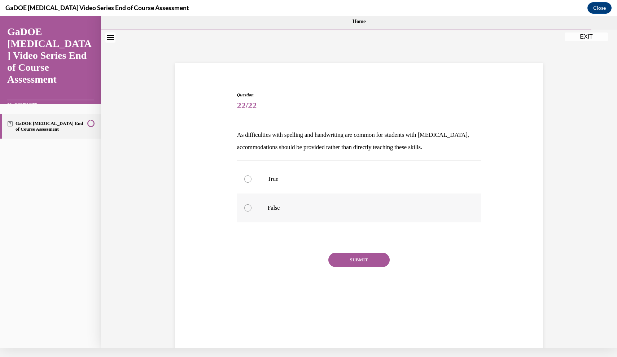
scroll to position [0, 0]
click at [284, 208] on p "False" at bounding box center [365, 207] width 195 height 7
click at [251, 208] on input "False" at bounding box center [247, 207] width 7 height 7
radio input "true"
click at [357, 260] on button "SUBMIT" at bounding box center [358, 259] width 61 height 14
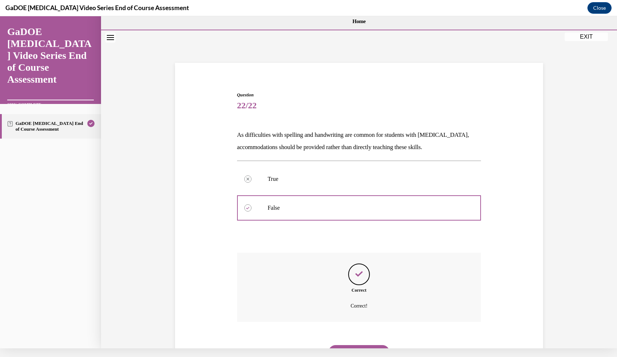
scroll to position [27, 0]
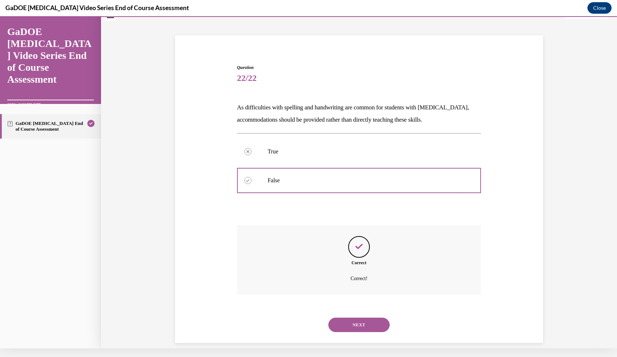
click at [356, 317] on button "NEXT" at bounding box center [358, 324] width 61 height 14
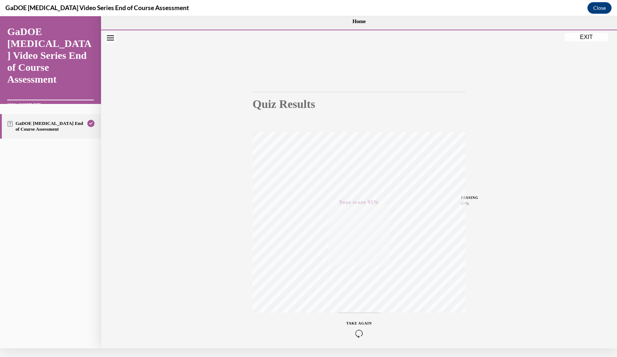
scroll to position [0, 0]
click at [586, 36] on button "EXIT" at bounding box center [585, 36] width 43 height 9
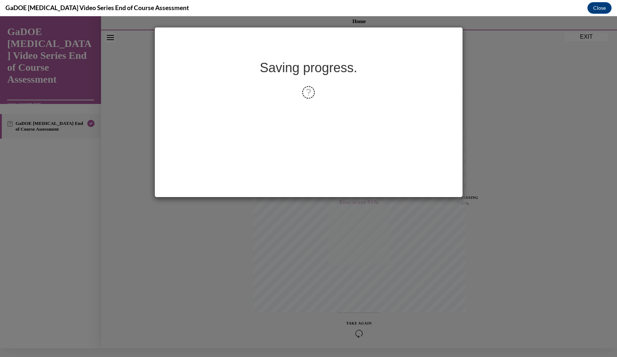
click at [374, 243] on div "Saving progress." at bounding box center [308, 186] width 617 height 340
click at [597, 10] on button "Close" at bounding box center [599, 8] width 24 height 12
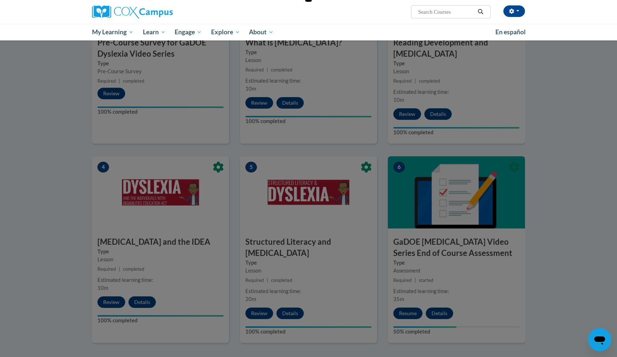
drag, startPoint x: 589, startPoint y: 21, endPoint x: 552, endPoint y: 77, distance: 66.9
click at [407, 299] on div at bounding box center [308, 178] width 617 height 357
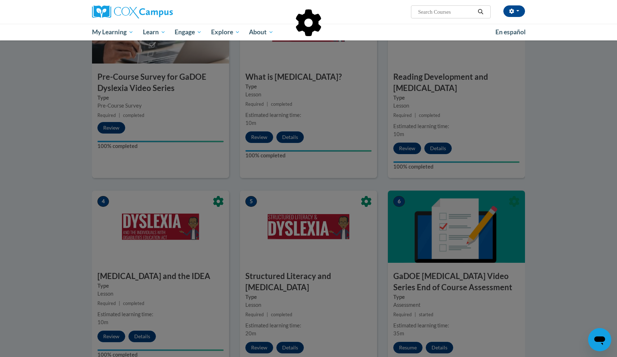
scroll to position [206, 0]
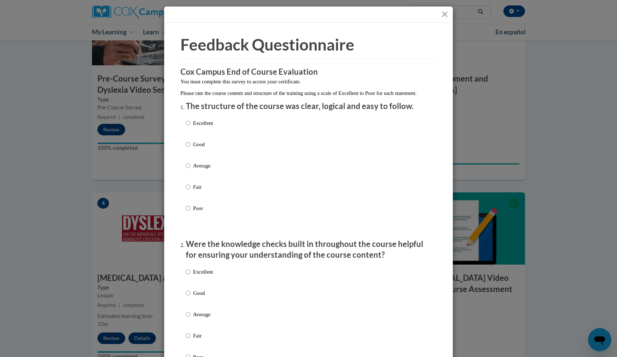
click at [209, 127] on p "Excellent" at bounding box center [203, 123] width 20 height 8
click at [190, 127] on input "Excellent" at bounding box center [188, 123] width 5 height 8
radio input "true"
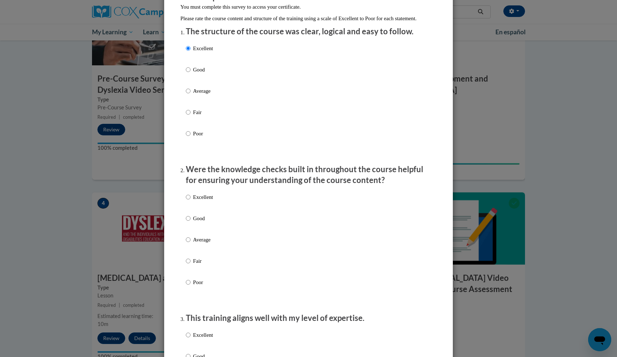
scroll to position [77, 0]
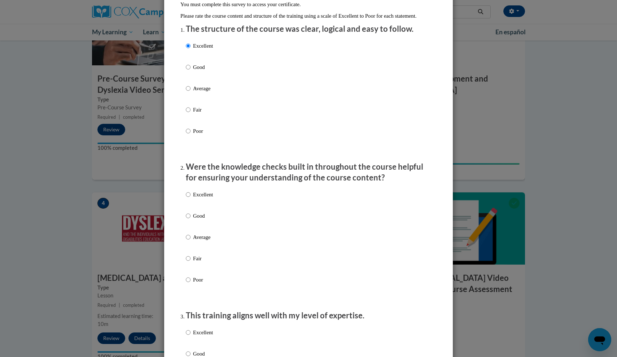
click at [200, 198] on p "Excellent" at bounding box center [203, 194] width 20 height 8
click at [190, 198] on input "Excellent" at bounding box center [188, 194] width 5 height 8
radio input "true"
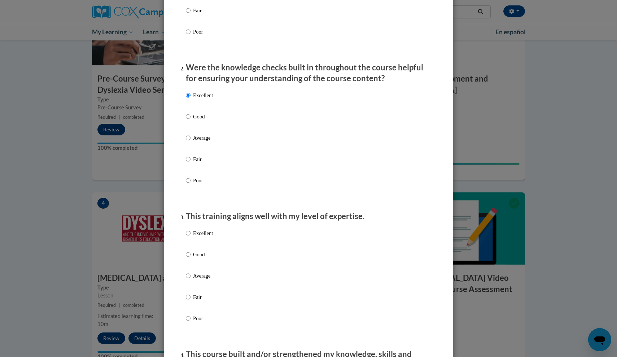
scroll to position [194, 0]
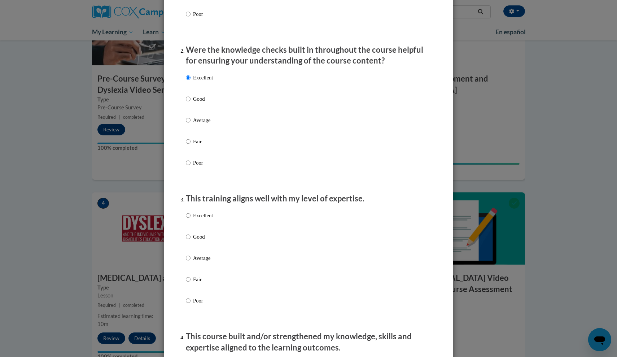
click at [202, 219] on p "Excellent" at bounding box center [203, 215] width 20 height 8
click at [190, 219] on input "Excellent" at bounding box center [188, 215] width 5 height 8
radio input "true"
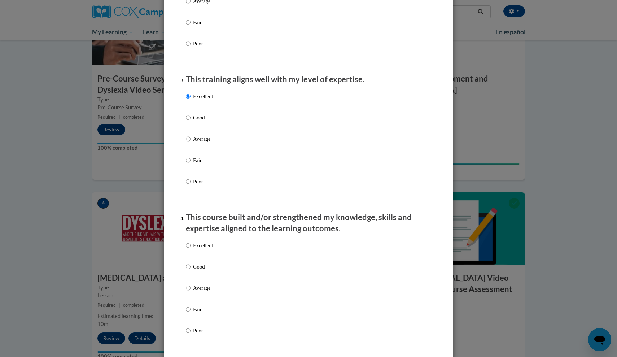
scroll to position [327, 0]
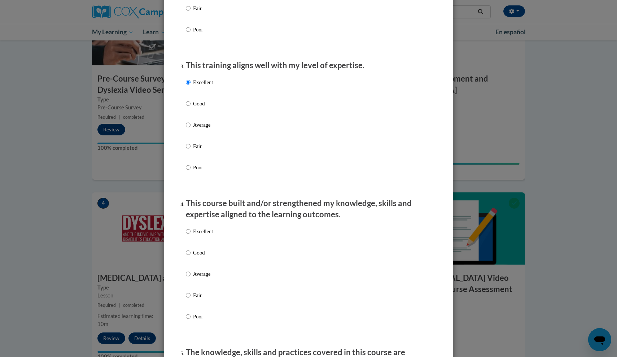
click at [201, 235] on p "Excellent" at bounding box center [203, 231] width 20 height 8
click at [190, 235] on input "Excellent" at bounding box center [188, 231] width 5 height 8
radio input "true"
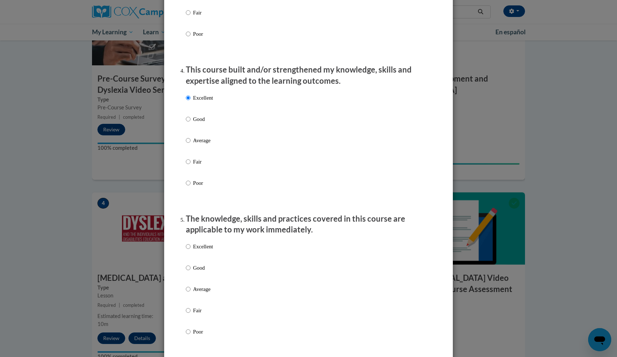
scroll to position [462, 0]
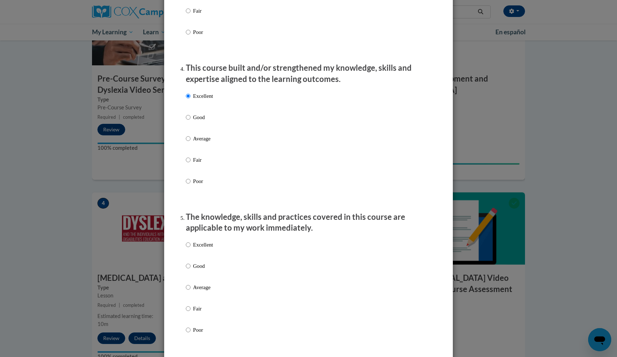
click at [203, 246] on p "Excellent" at bounding box center [203, 245] width 20 height 8
click at [190, 246] on input "Excellent" at bounding box center [188, 245] width 5 height 8
radio input "true"
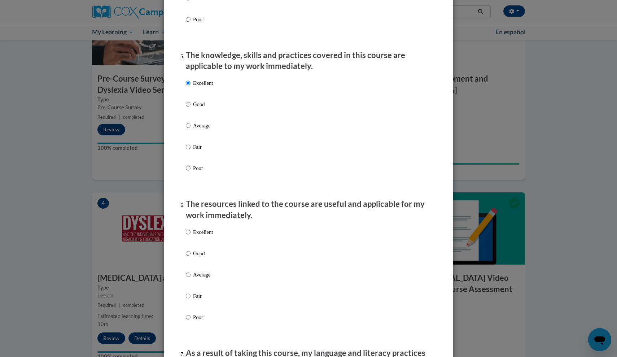
scroll to position [642, 0]
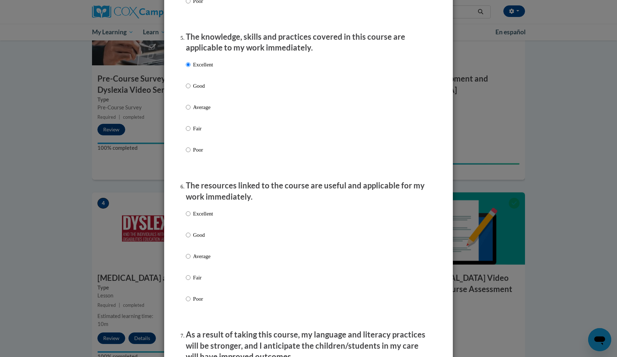
click at [206, 221] on label "Excellent" at bounding box center [199, 219] width 27 height 19
click at [190, 217] on input "Excellent" at bounding box center [188, 214] width 5 height 8
radio input "true"
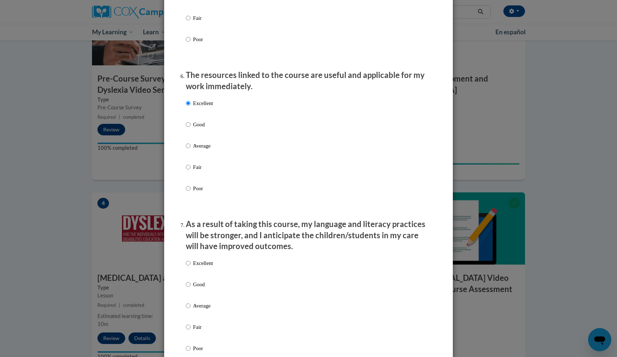
scroll to position [768, 0]
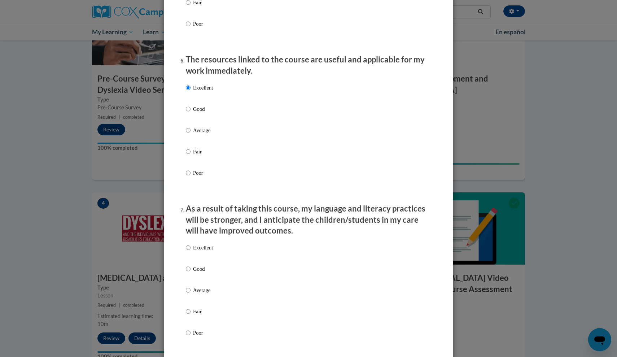
click at [210, 248] on p "Excellent" at bounding box center [203, 247] width 20 height 8
click at [190, 248] on input "Excellent" at bounding box center [188, 247] width 5 height 8
radio input "true"
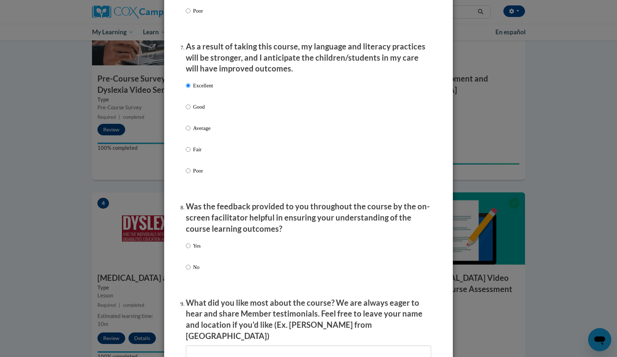
scroll to position [930, 0]
click at [195, 242] on p "Yes" at bounding box center [197, 246] width 8 height 8
click at [190, 242] on input "Yes" at bounding box center [188, 246] width 5 height 8
radio input "true"
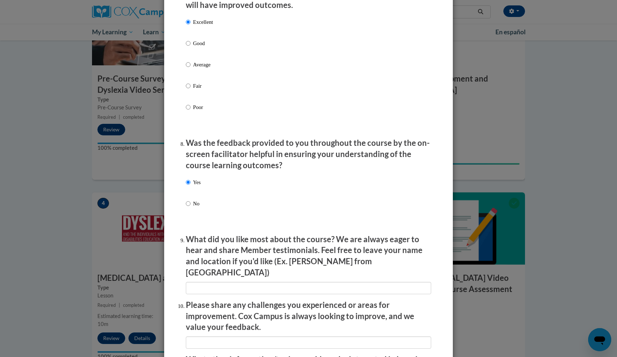
scroll to position [994, 0]
click at [243, 281] on input "textbox" at bounding box center [308, 287] width 245 height 12
type input "n/a"
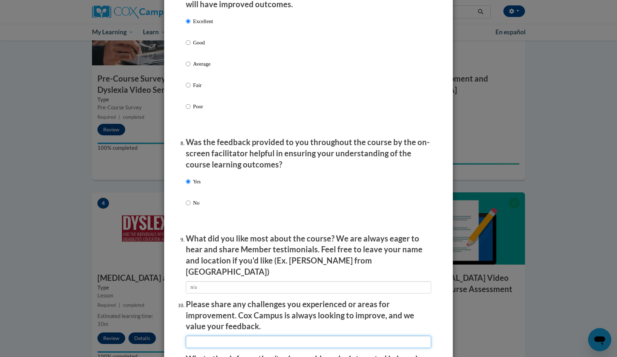
click at [226, 335] on input "textbox" at bounding box center [308, 341] width 245 height 12
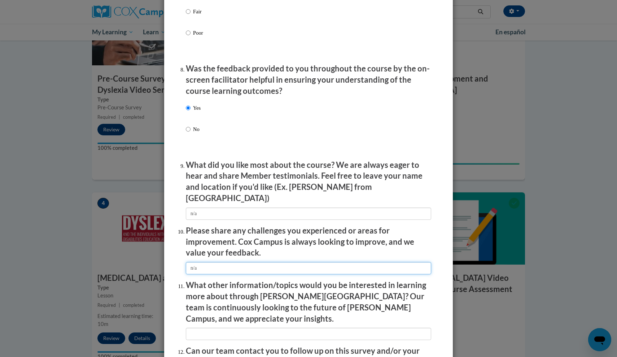
scroll to position [1086, 0]
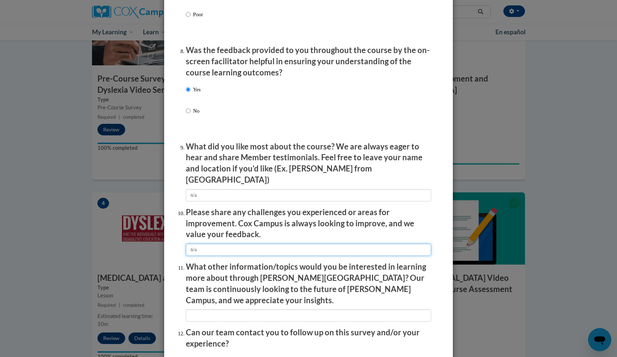
type input "n/a"
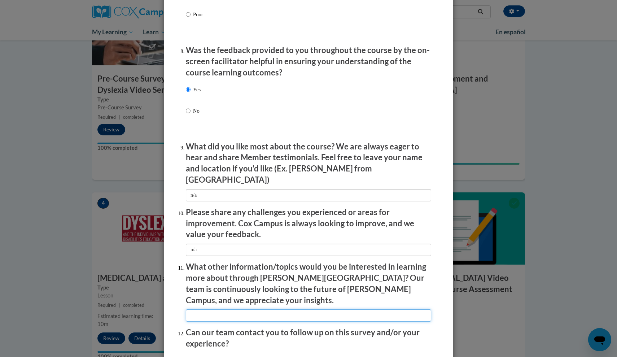
click at [260, 309] on input "textbox" at bounding box center [308, 315] width 245 height 12
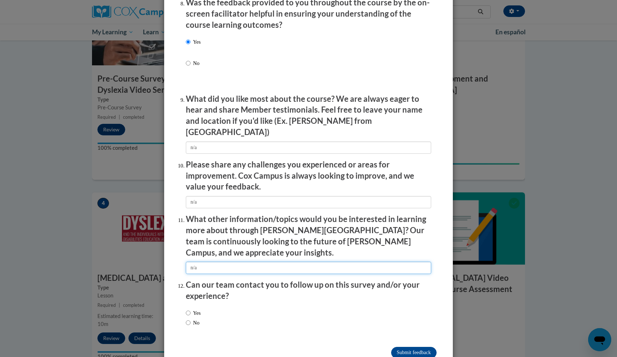
scroll to position [1133, 0]
type input "n/a"
click at [191, 319] on label "No" at bounding box center [193, 323] width 14 height 8
click at [190, 319] on input "No" at bounding box center [188, 323] width 5 height 8
radio input "true"
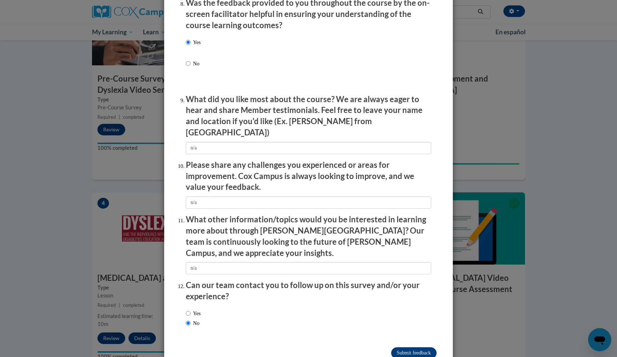
click at [430, 347] on input "Submit feedback" at bounding box center [413, 353] width 45 height 12
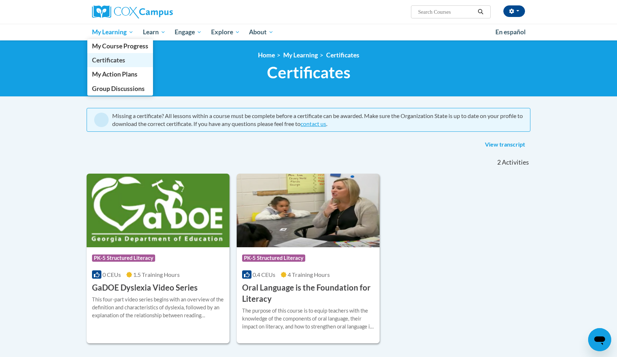
drag, startPoint x: 114, startPoint y: 73, endPoint x: 114, endPoint y: 58, distance: 14.8
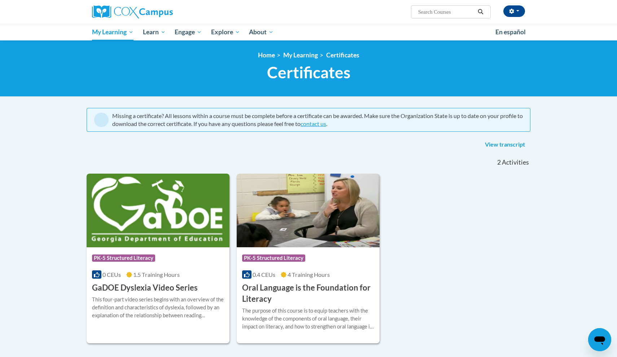
click at [125, 47] on div "<en>Home</en><fr>Accueil</fr><de>Zuhause</de><it>Casa</it><es>Casa</es><pt>Casa…" at bounding box center [308, 68] width 617 height 56
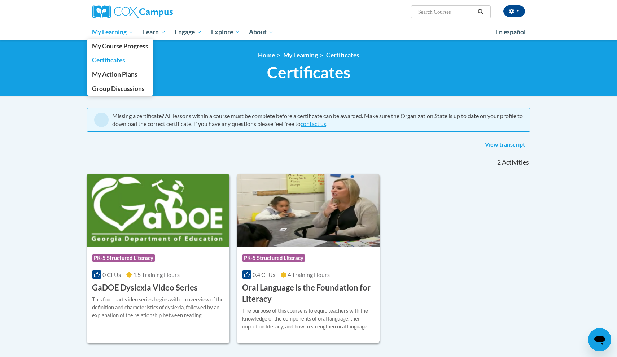
click at [125, 34] on span "My Learning" at bounding box center [112, 32] width 41 height 9
click at [127, 46] on span "My Course Progress" at bounding box center [120, 46] width 56 height 8
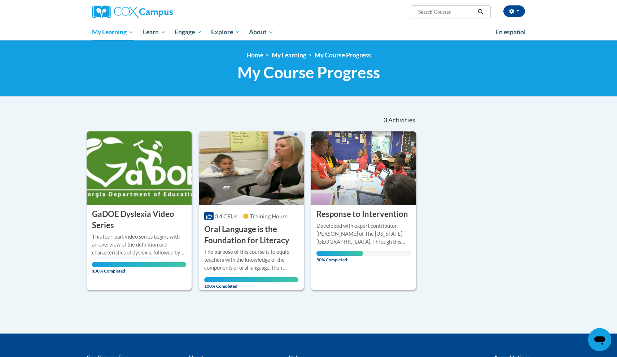
click at [341, 180] on img at bounding box center [363, 168] width 105 height 74
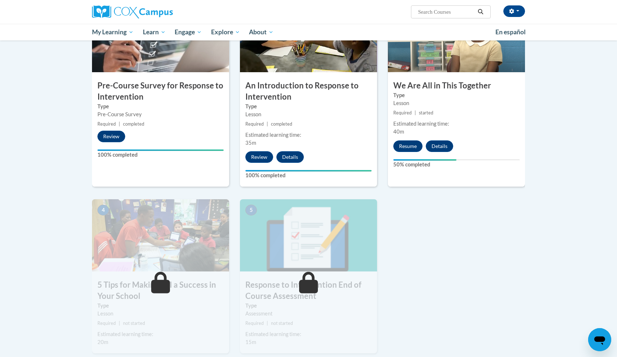
scroll to position [190, 0]
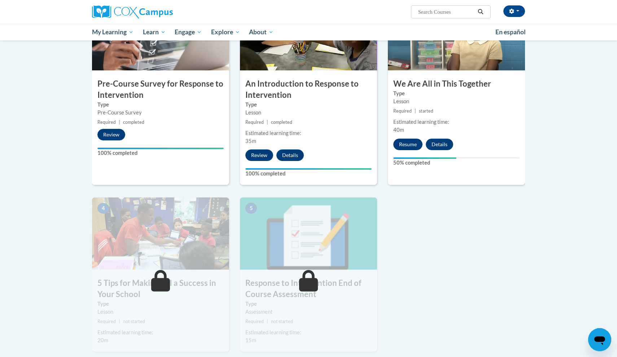
click at [407, 142] on button "Resume" at bounding box center [407, 144] width 29 height 12
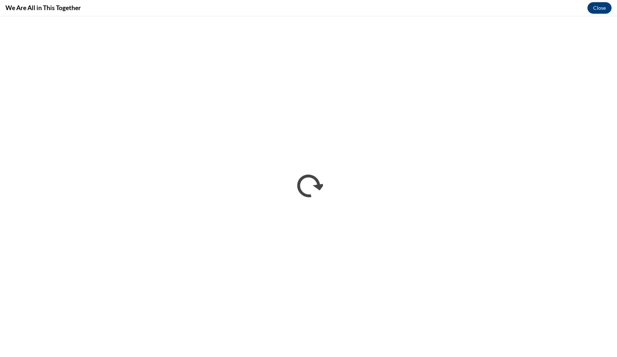
scroll to position [0, 0]
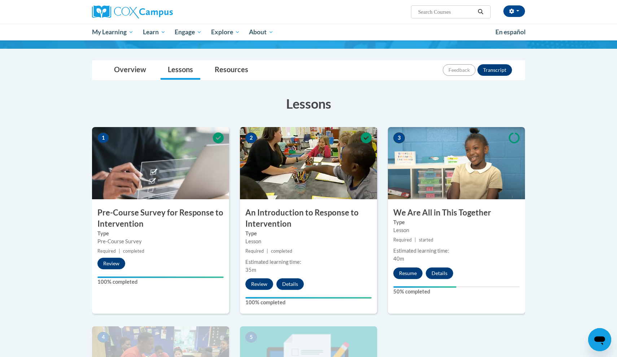
click at [409, 272] on button "Resume" at bounding box center [407, 273] width 29 height 12
